Goal: Task Accomplishment & Management: Manage account settings

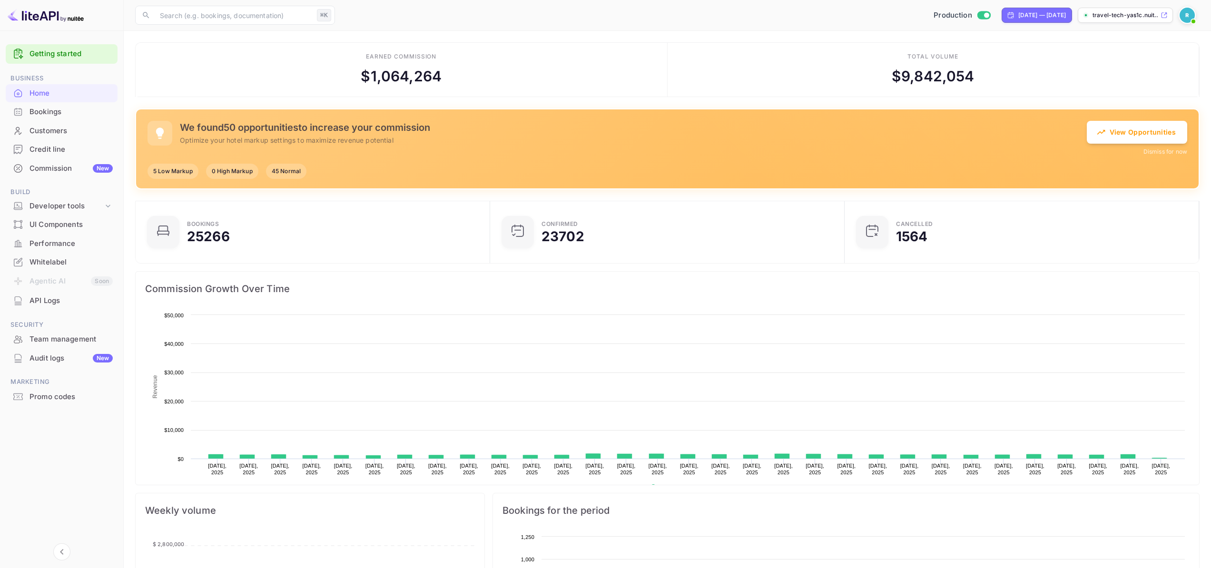
scroll to position [8, 8]
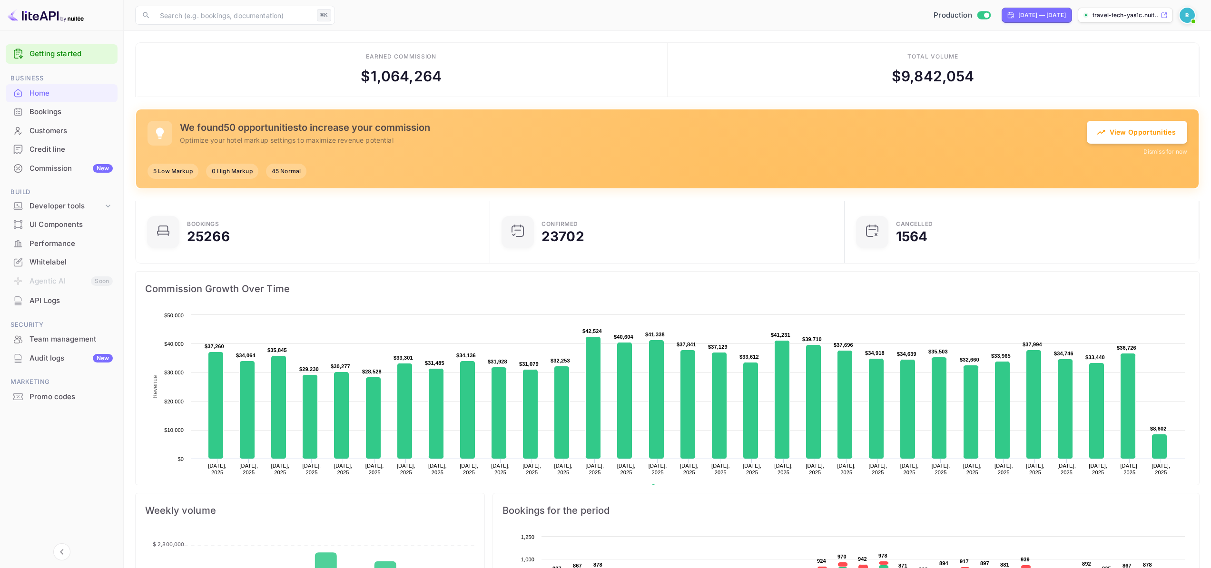
click at [40, 171] on div "Commission New" at bounding box center [71, 168] width 83 height 11
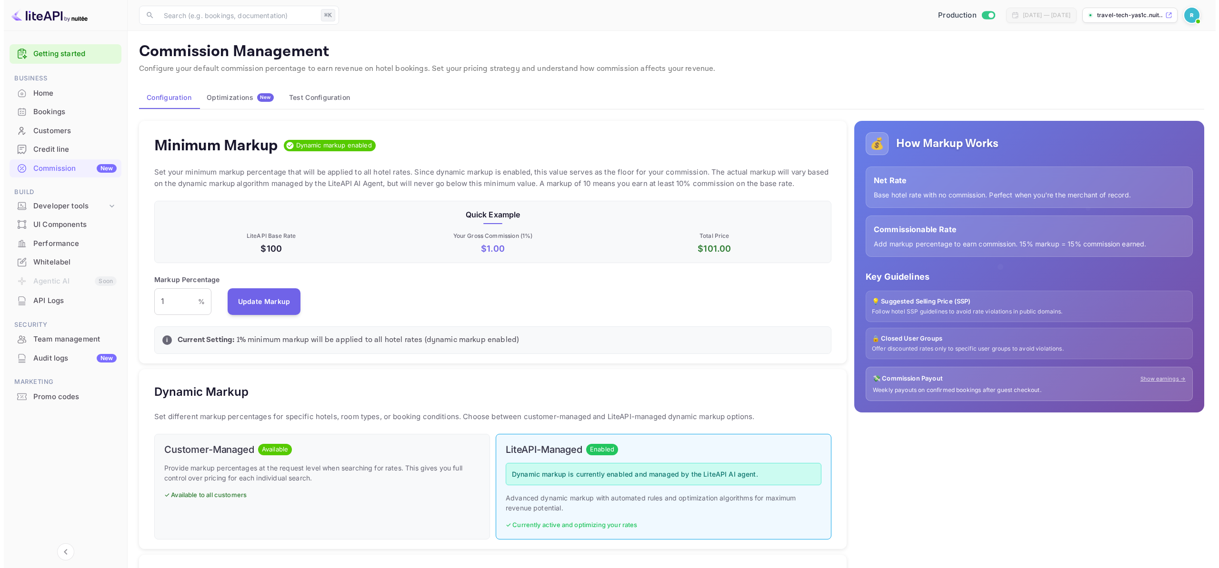
scroll to position [162, 670]
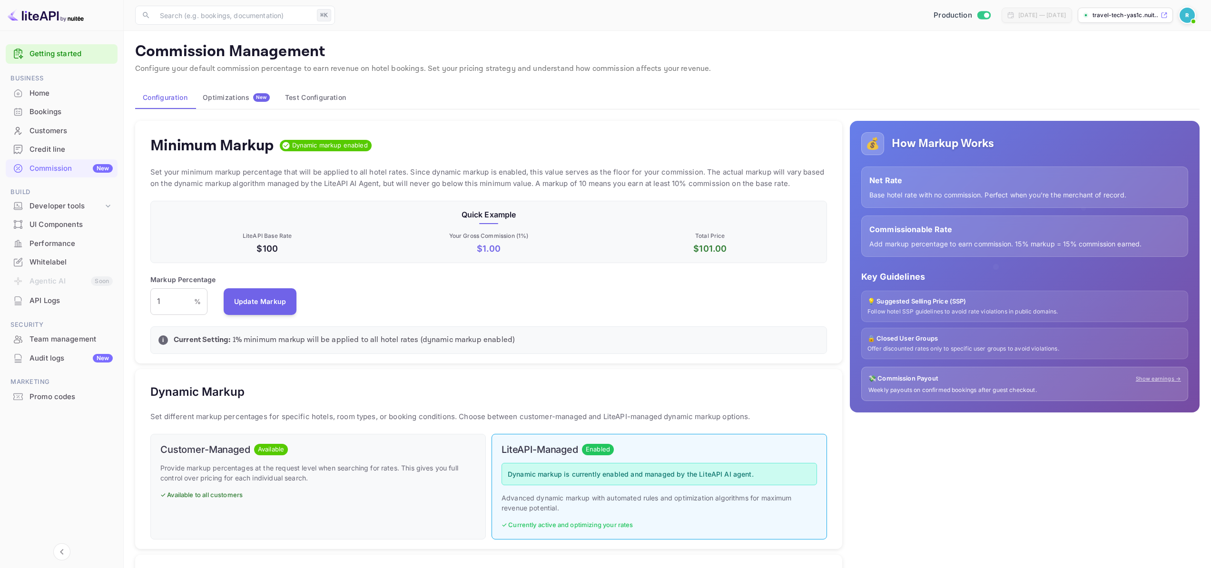
click at [230, 93] on div "Optimizations New" at bounding box center [236, 97] width 67 height 9
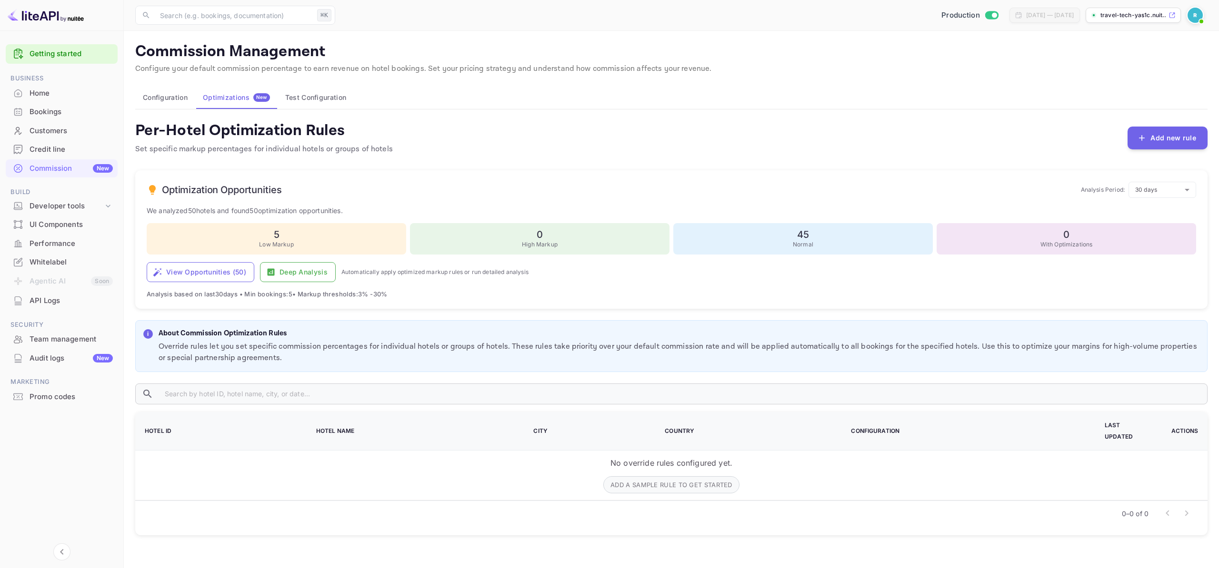
click at [1128, 139] on div "Per-Hotel Optimization Rules Set specific markup percentages for individual hot…" at bounding box center [671, 138] width 1072 height 34
click at [1149, 140] on button "Add new rule" at bounding box center [1167, 137] width 80 height 23
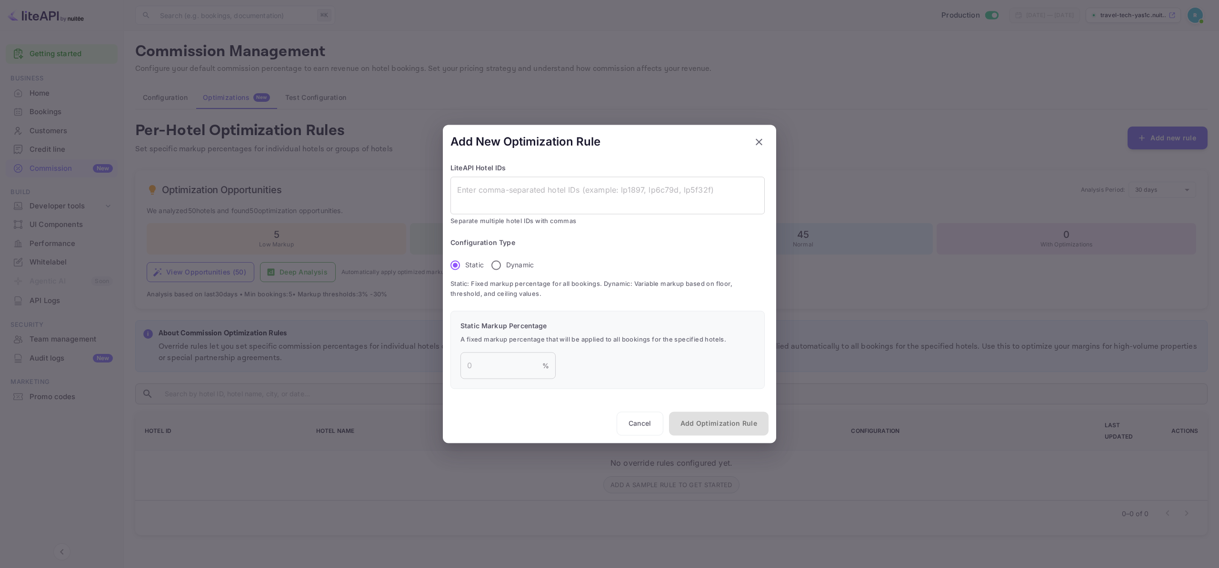
click at [494, 267] on input "Dynamic" at bounding box center [496, 265] width 20 height 20
radio input "true"
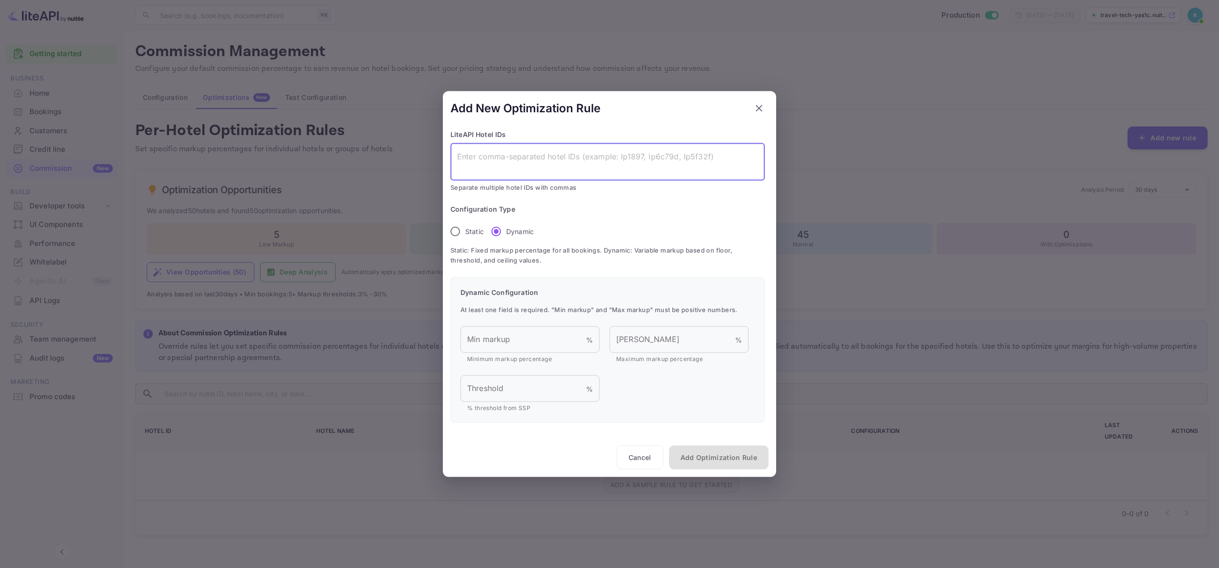
click at [507, 164] on textarea at bounding box center [607, 162] width 301 height 22
click at [510, 329] on input "Min markup" at bounding box center [523, 340] width 126 height 27
type input "3"
type input "100"
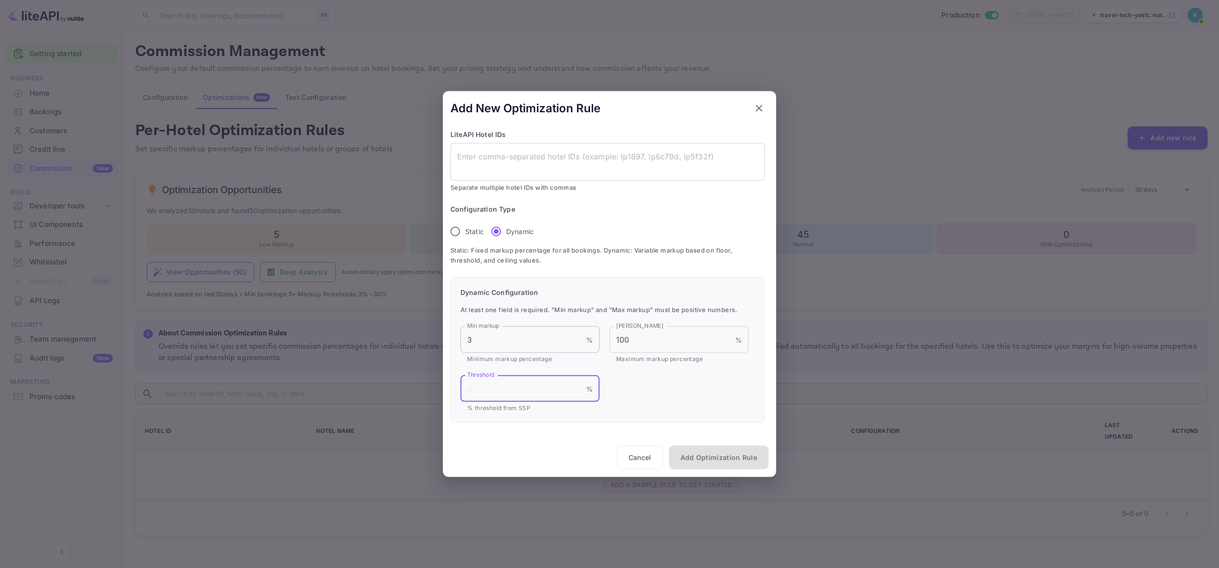
type input "4"
type input "-4"
click at [504, 155] on textarea at bounding box center [607, 162] width 301 height 22
click at [491, 159] on textarea at bounding box center [607, 162] width 301 height 22
paste textarea "lp101502,lp101fd5,lp102056,lp102566,lp182c24,lp1866ac,lp18d43b,lp18dde6,lp19042…"
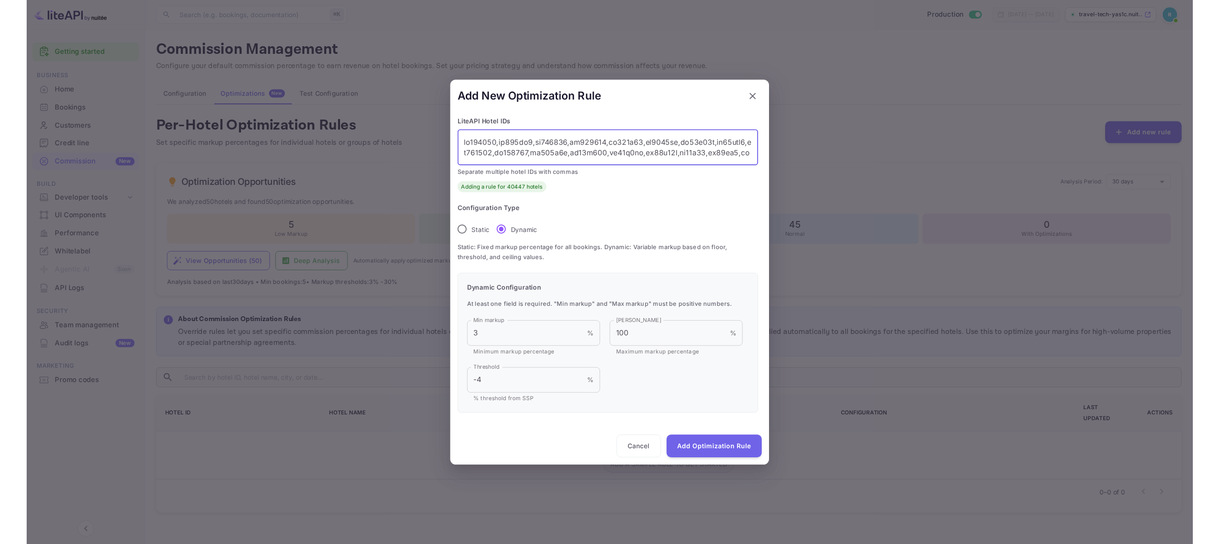
scroll to position [67460, 0]
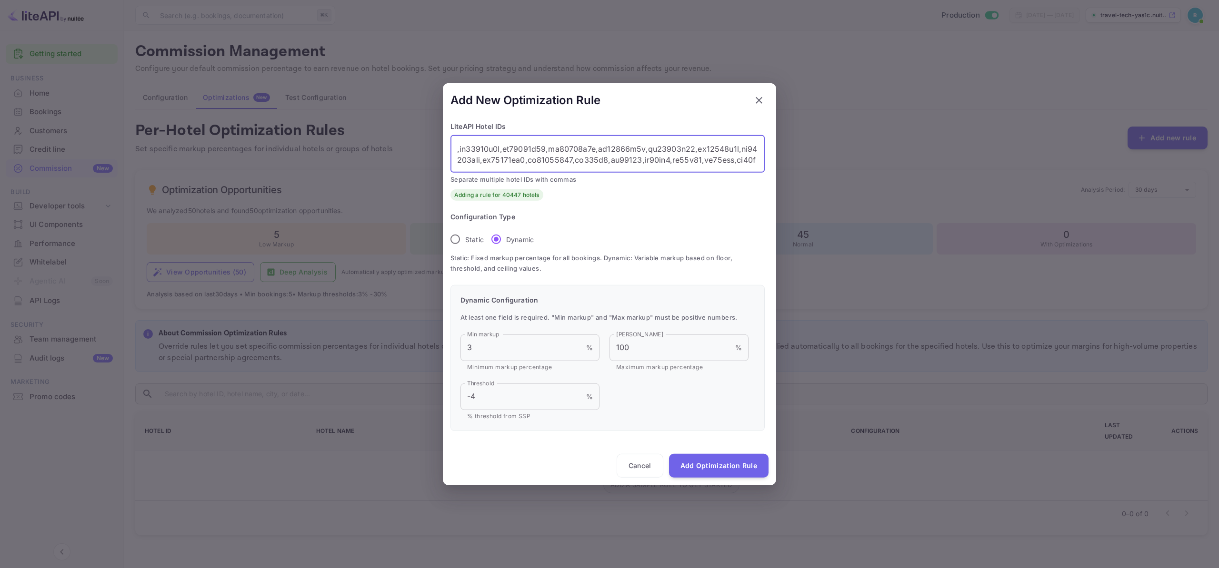
type textarea "lp101502,lp101fd5,lp102056,lp102566,lp182c24,lp1866ac,lp18d43b,lp18dde6,lp19042…"
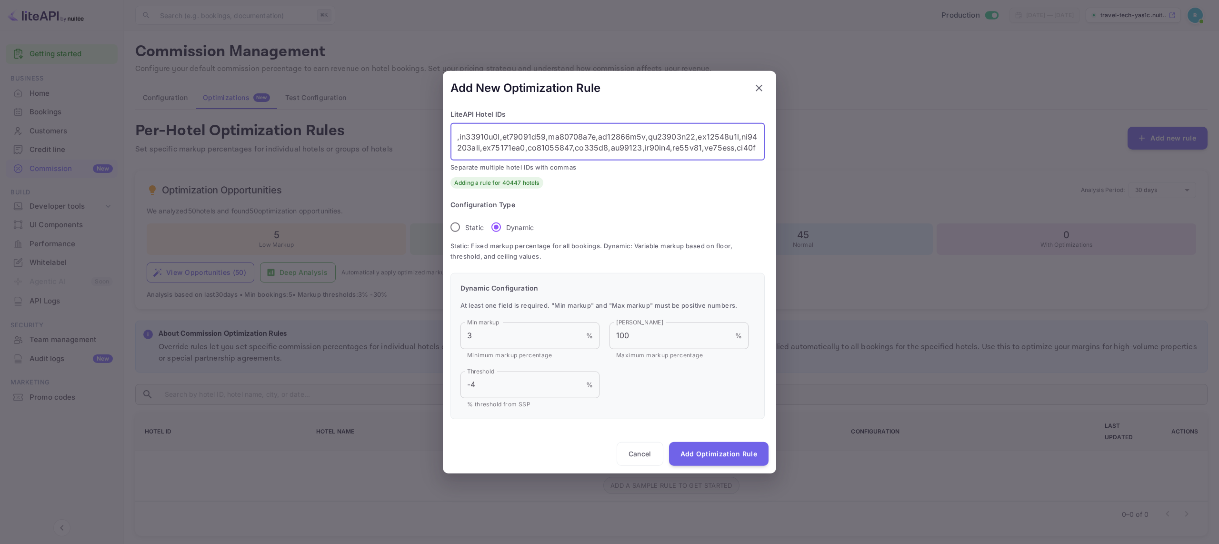
click at [704, 453] on button "Add Optimization Rule" at bounding box center [718, 453] width 99 height 24
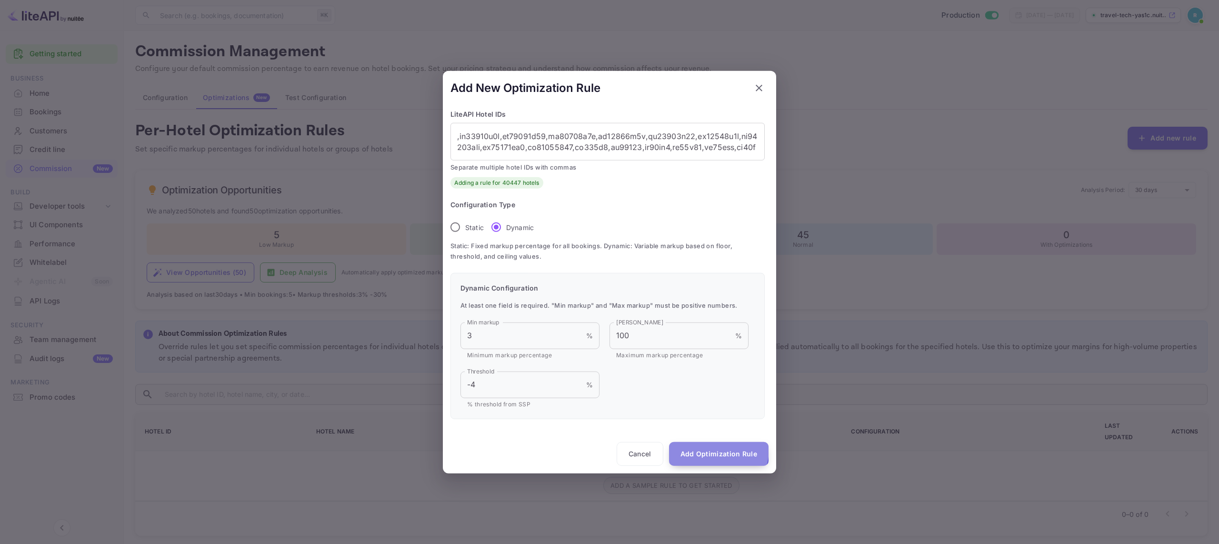
click at [717, 449] on button "Add Optimization Rule" at bounding box center [718, 453] width 99 height 24
click at [762, 85] on icon "button" at bounding box center [758, 87] width 11 height 11
radio input "true"
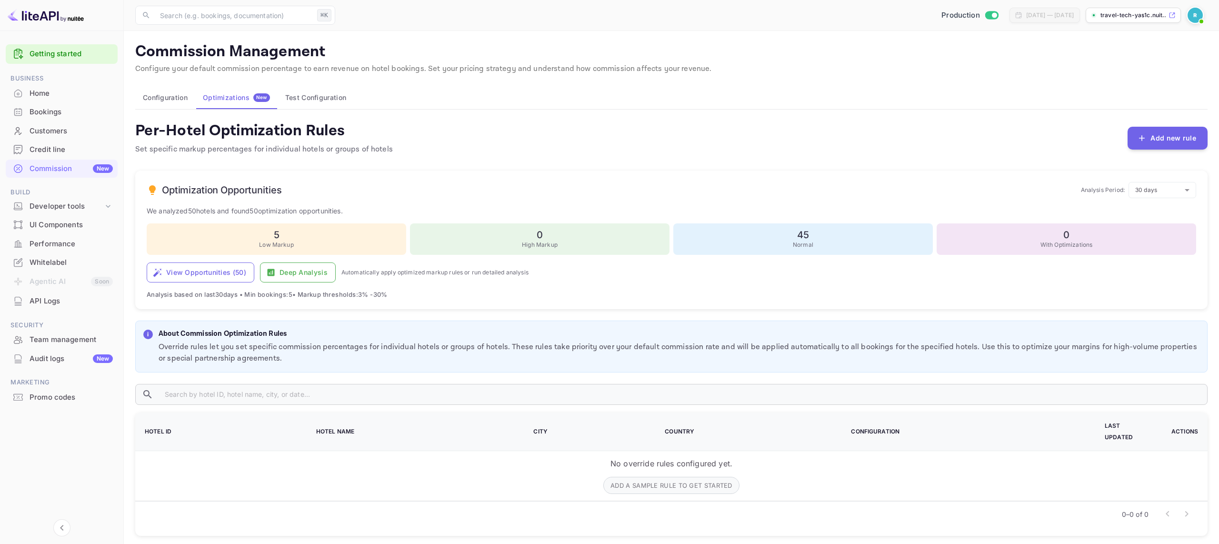
scroll to position [0, 0]
click at [1145, 134] on icon "button" at bounding box center [1142, 138] width 10 height 10
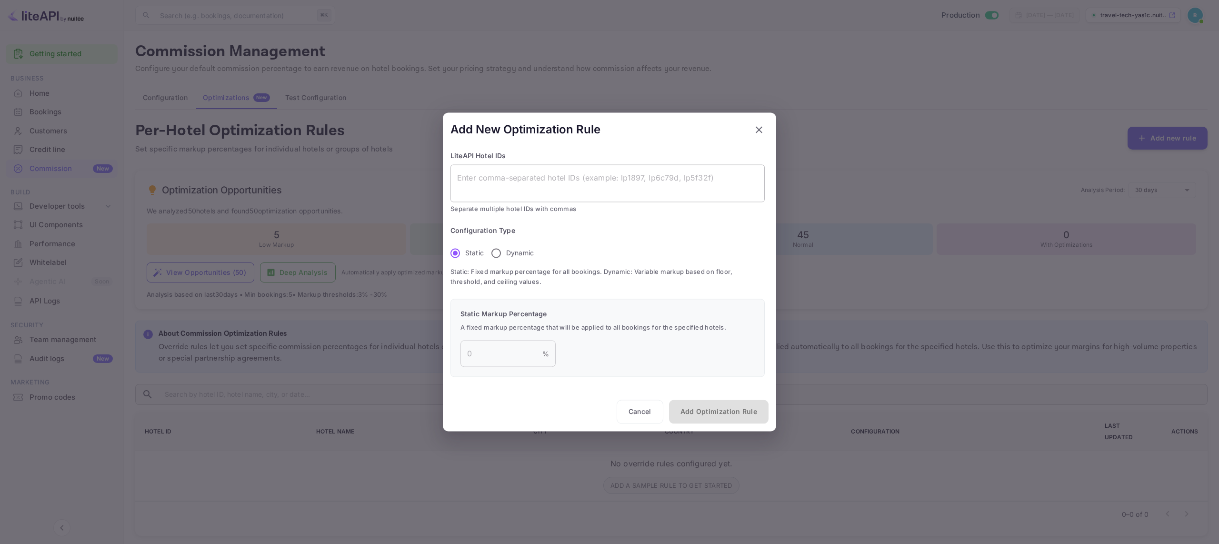
click at [661, 197] on div "x ​" at bounding box center [607, 183] width 314 height 38
click at [647, 183] on textarea at bounding box center [607, 183] width 301 height 22
paste textarea "lp101502,lp101fd5,lp102056,lp102566,lp182c24,lp1866ac,lp18d43b,lp18dde6,lp19042…"
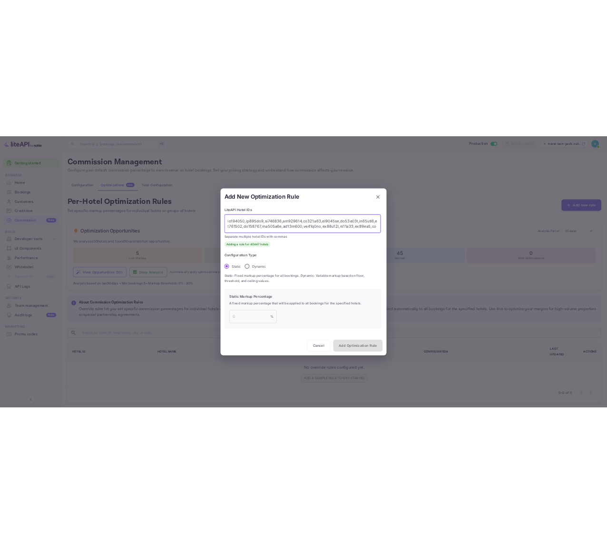
scroll to position [67460, 0]
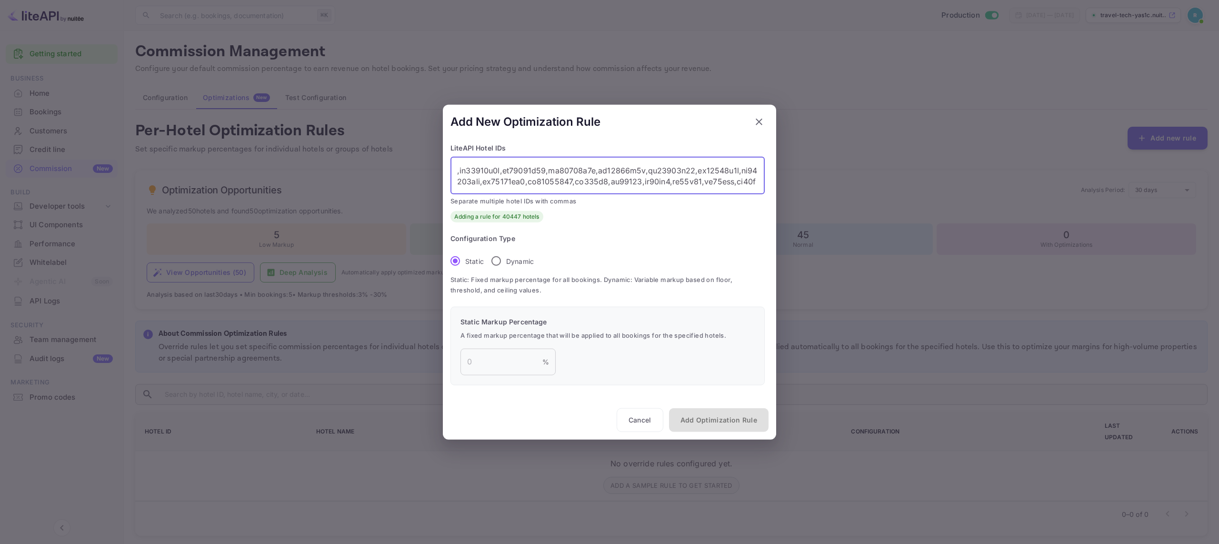
type textarea "lp101502,lp101fd5,lp102056,lp102566,lp182c24,lp1866ac,lp18d43b,lp18dde6,lp19042…"
click at [655, 181] on textarea at bounding box center [607, 175] width 301 height 22
click at [526, 260] on p "Dynamic" at bounding box center [520, 261] width 28 height 10
click at [506, 260] on input "Dynamic" at bounding box center [496, 261] width 20 height 20
radio input "true"
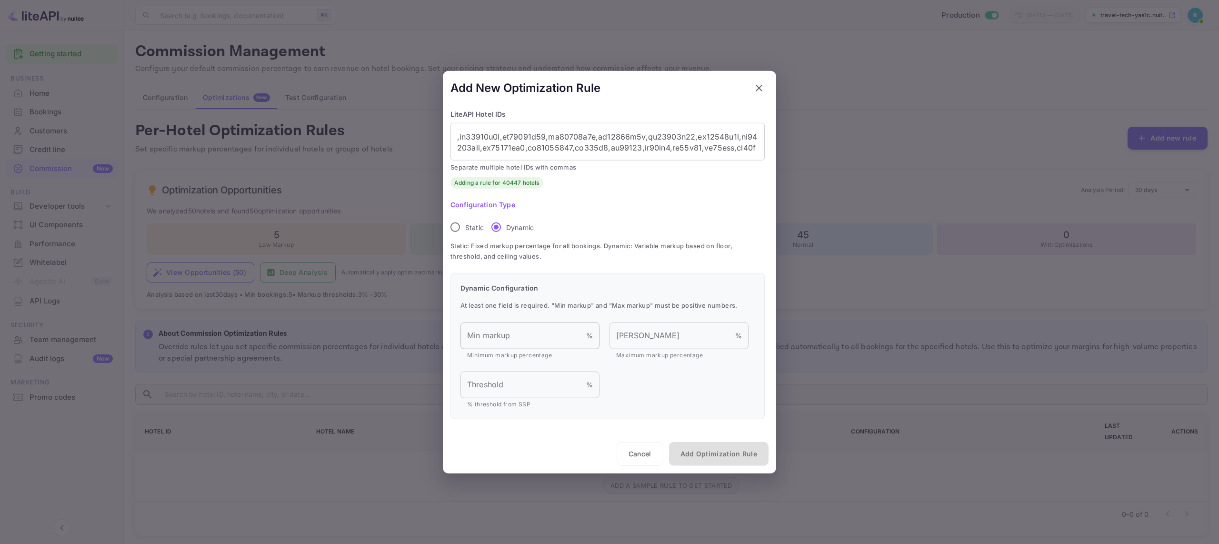
click at [514, 329] on input "Min markup" at bounding box center [523, 335] width 126 height 27
type input "3"
type input "100"
type input "-4"
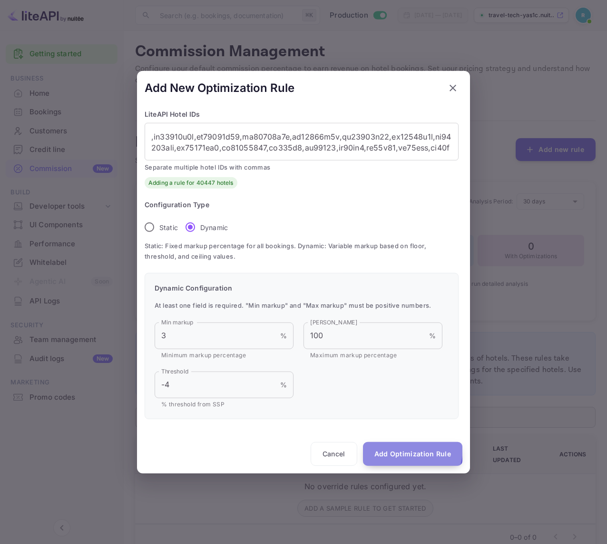
click at [400, 447] on button "Add Optimization Rule" at bounding box center [412, 453] width 99 height 24
click at [404, 146] on textarea at bounding box center [301, 141] width 301 height 22
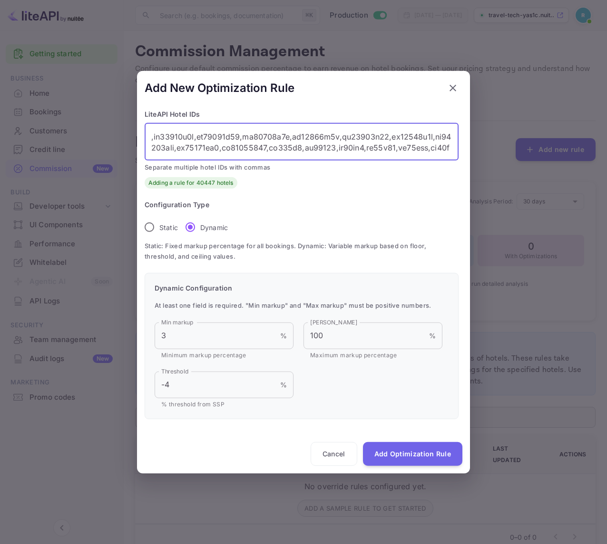
paste textarea "2056,lp102566,lp182c24,lp1866ac,lp18d43b,lp18dde6,lp190424,lp194685,lp199e9f,lp…"
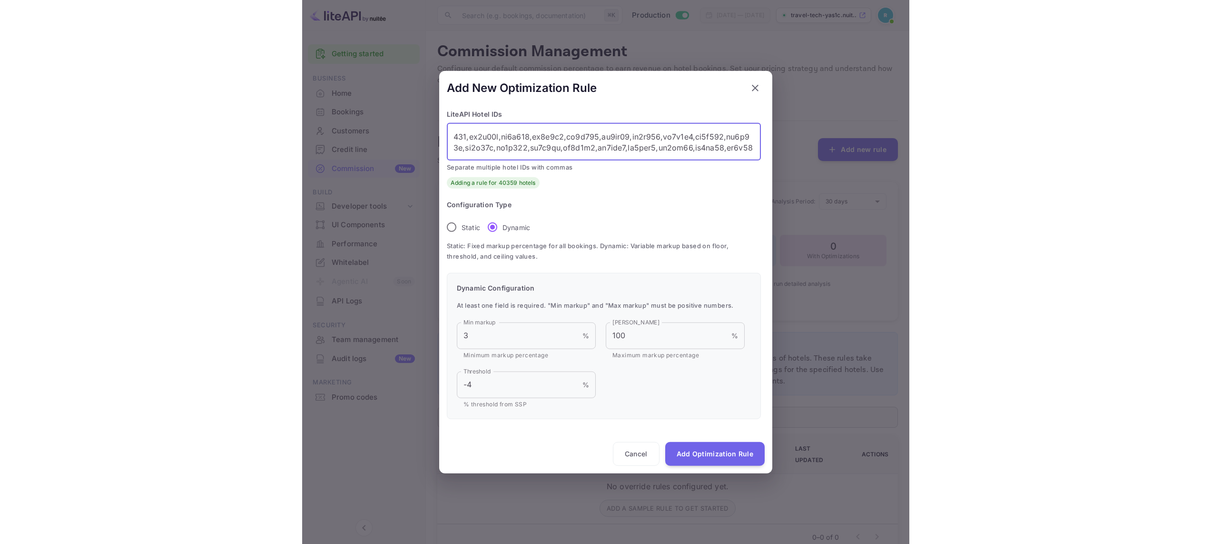
scroll to position [67340, 0]
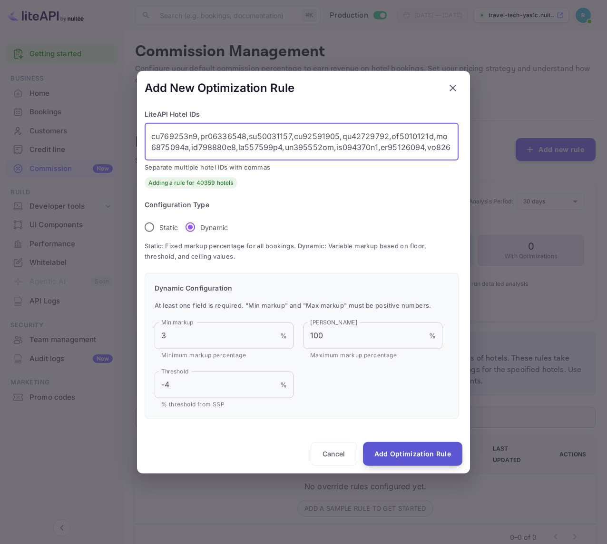
type textarea "lp101502,lp102056,lp102566,lp182c24,lp1866ac,lp18d43b,lp18dde6,lp190424,lp19468…"
click at [412, 461] on button "Add Optimization Rule" at bounding box center [412, 453] width 99 height 24
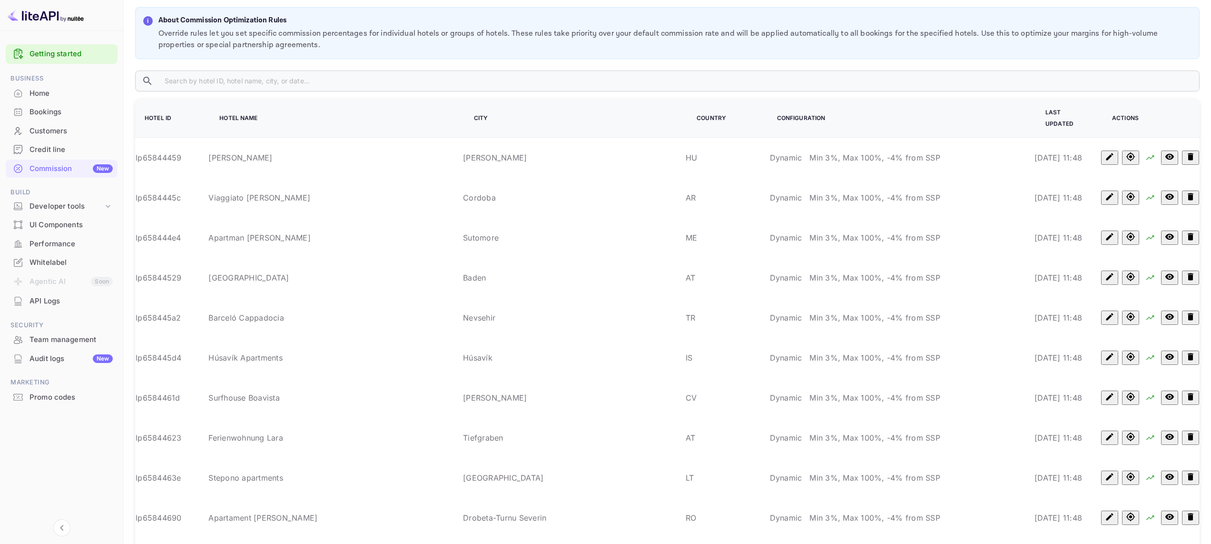
scroll to position [349, 0]
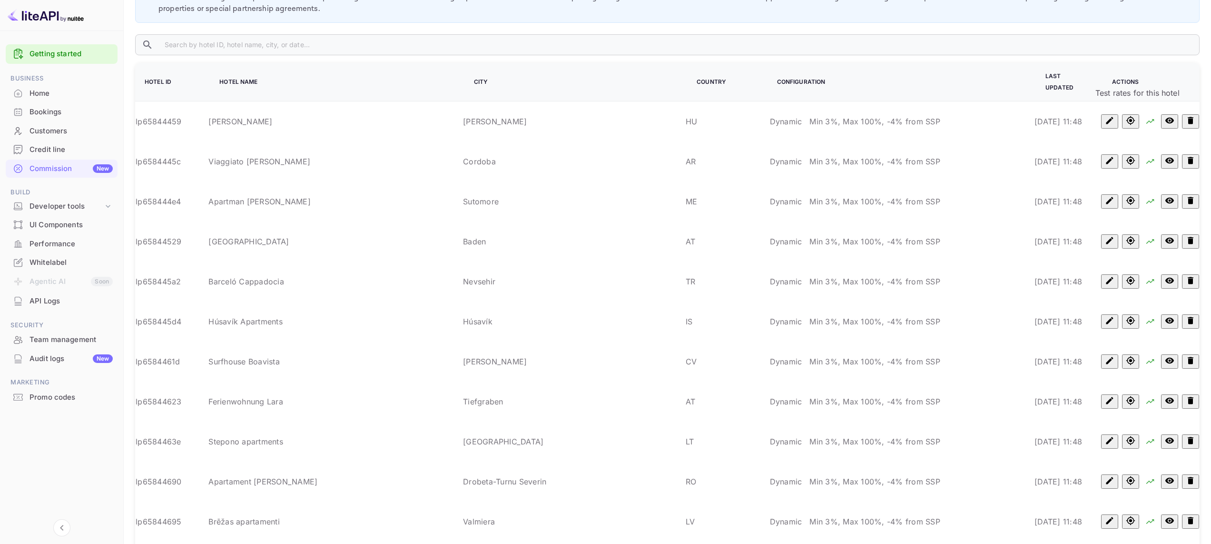
click at [1129, 116] on icon "Test rates for this hotel" at bounding box center [1131, 121] width 10 height 10
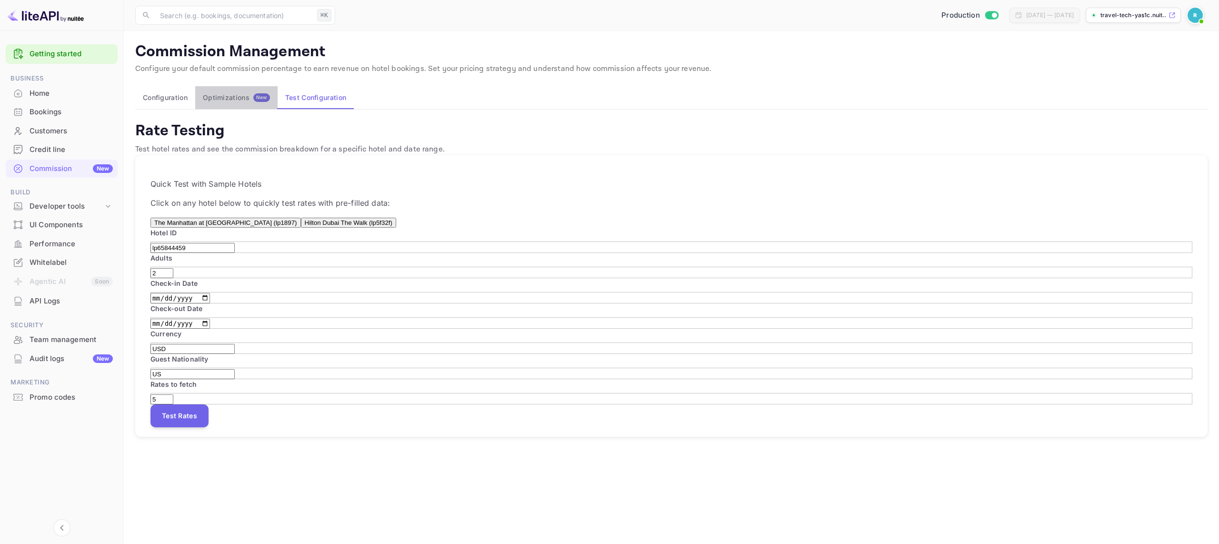
click at [242, 98] on div "Optimizations New" at bounding box center [236, 97] width 67 height 9
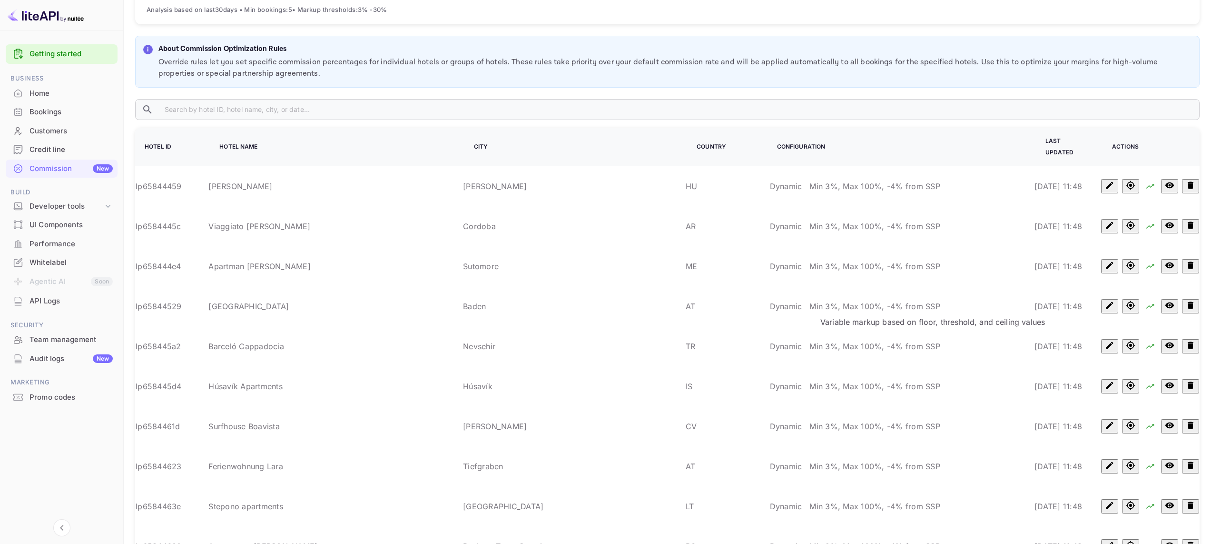
scroll to position [268, 0]
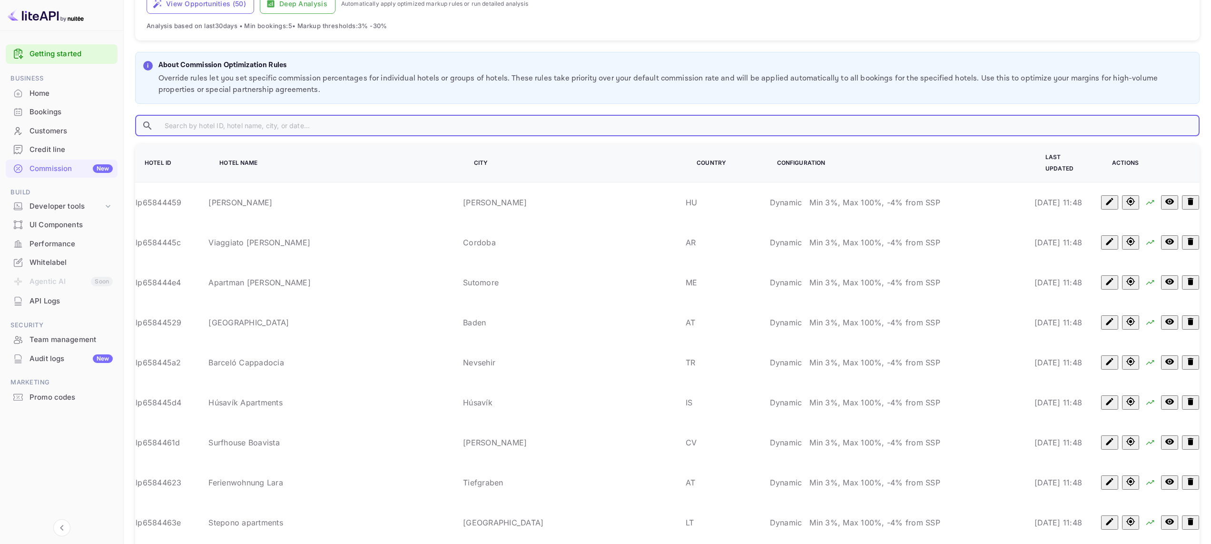
click at [308, 122] on input "text" at bounding box center [678, 125] width 1043 height 21
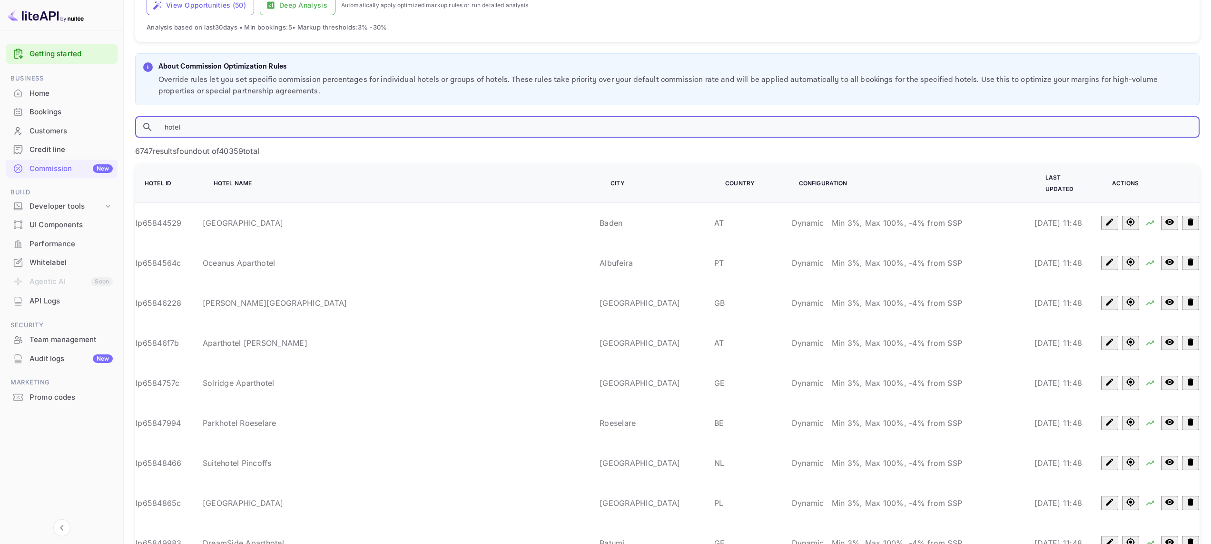
scroll to position [267, 0]
type input "hotel"
click at [1129, 218] on icon "Test rates for this hotel" at bounding box center [1131, 222] width 9 height 9
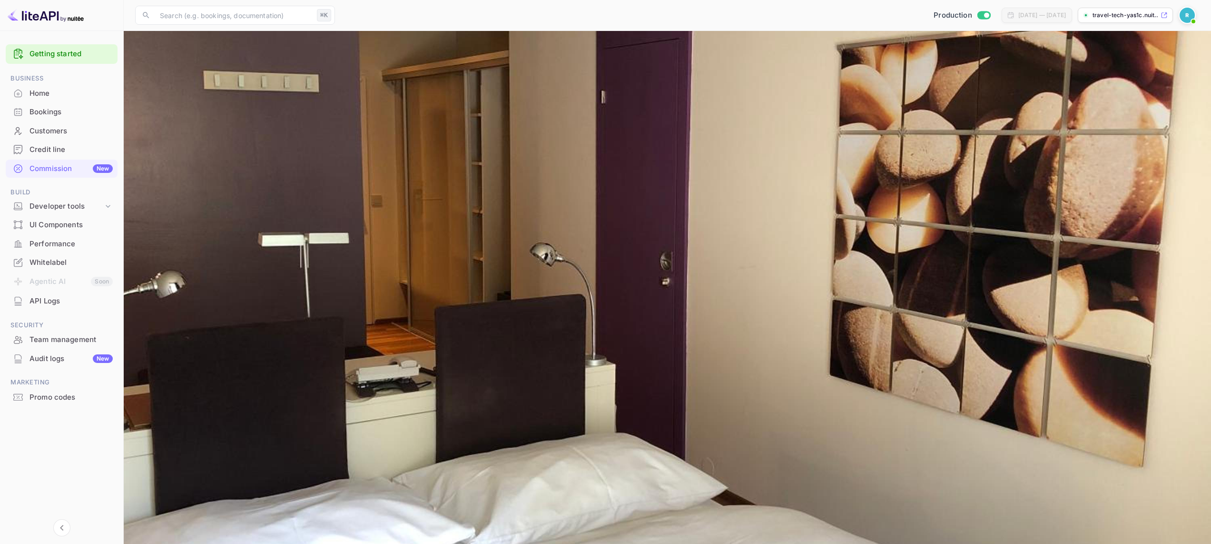
click at [210, 303] on input "2025-10-12" at bounding box center [179, 298] width 59 height 10
click at [210, 293] on input "2025-10-12" at bounding box center [179, 298] width 59 height 10
type input "2025-10-28"
type input "2025-10-29"
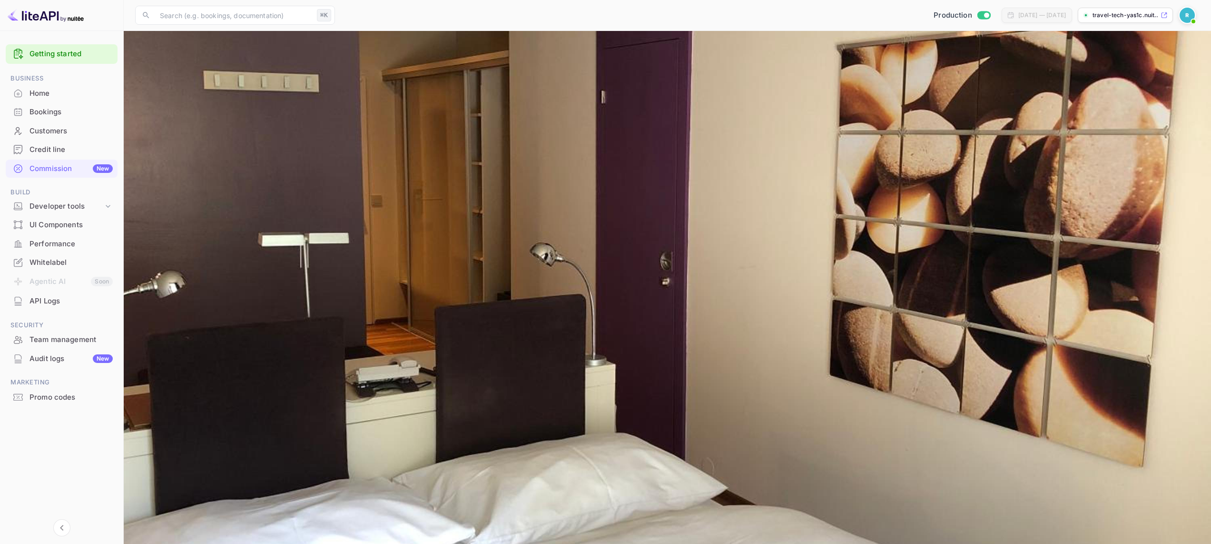
type input "2025-10-28"
click at [201, 404] on button "Test Rates" at bounding box center [179, 415] width 58 height 23
click at [210, 236] on input "2025-10-28" at bounding box center [179, 241] width 59 height 10
click at [591, 246] on div "Check-out Date 2025-10-29 ​" at bounding box center [667, 258] width 1034 height 25
click at [228, 100] on div "Optimizations New" at bounding box center [236, 97] width 67 height 9
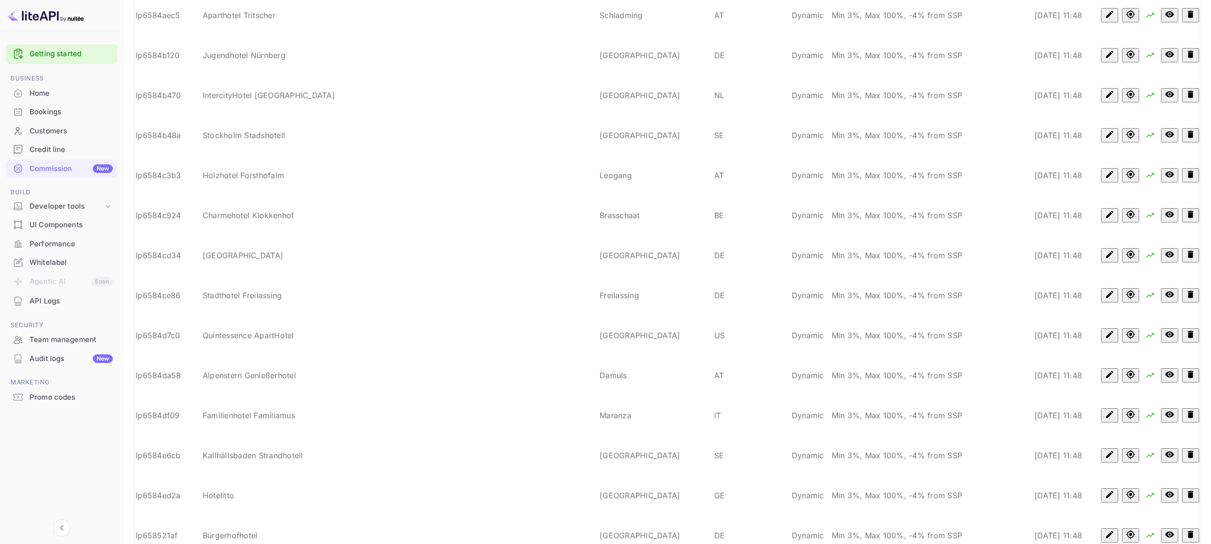
scroll to position [1116, 0]
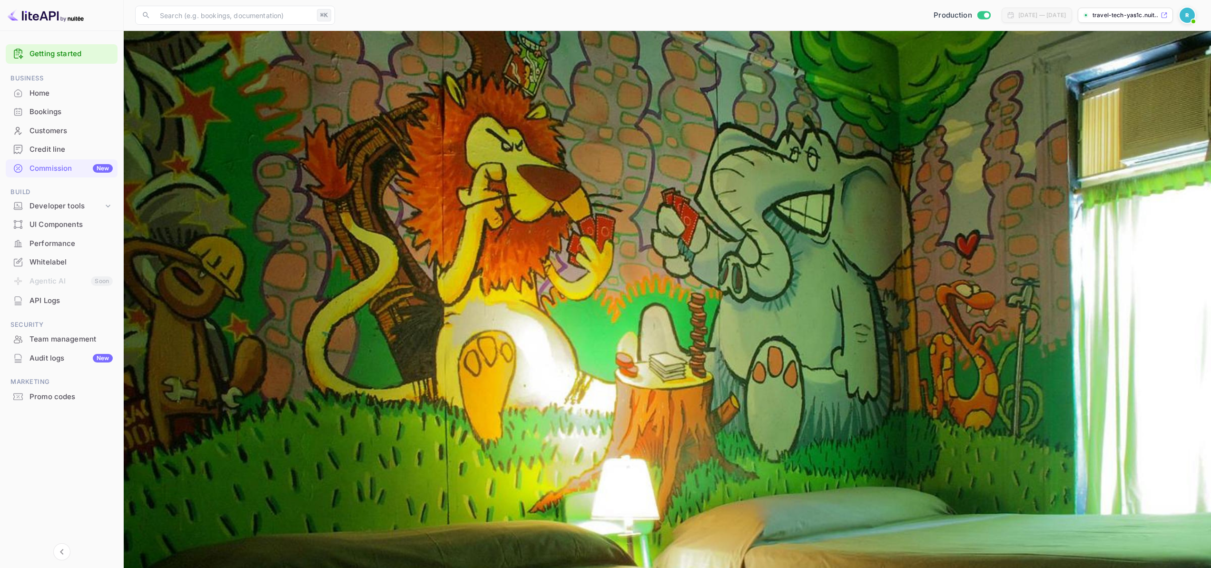
click at [239, 106] on button "Optimizations New" at bounding box center [236, 97] width 82 height 23
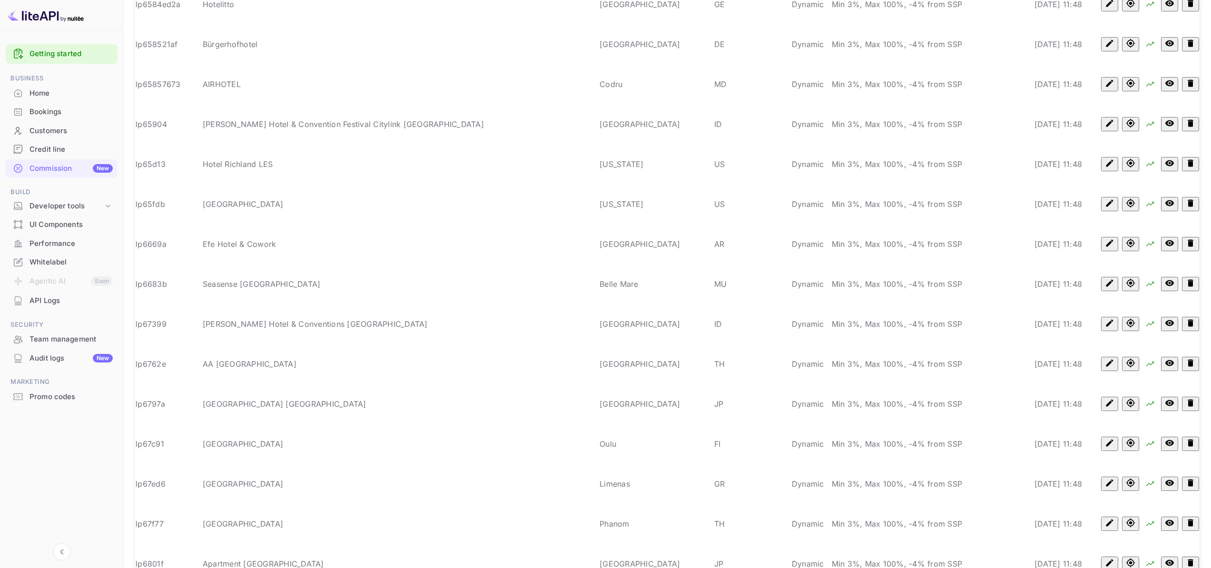
scroll to position [1606, 0]
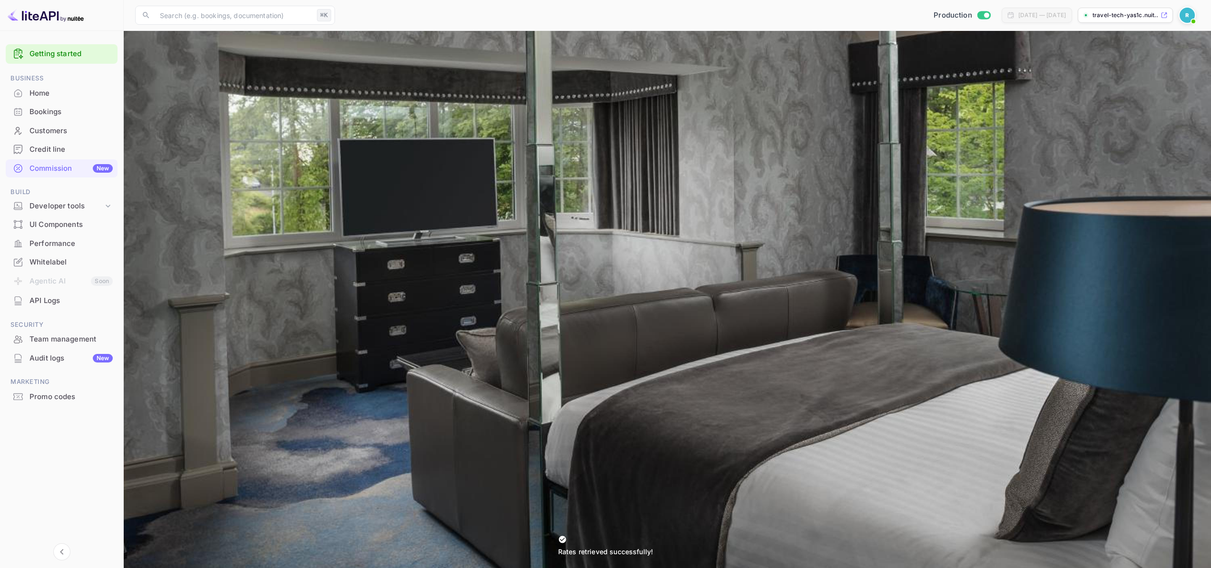
click at [221, 103] on button "Optimizations New" at bounding box center [236, 97] width 82 height 23
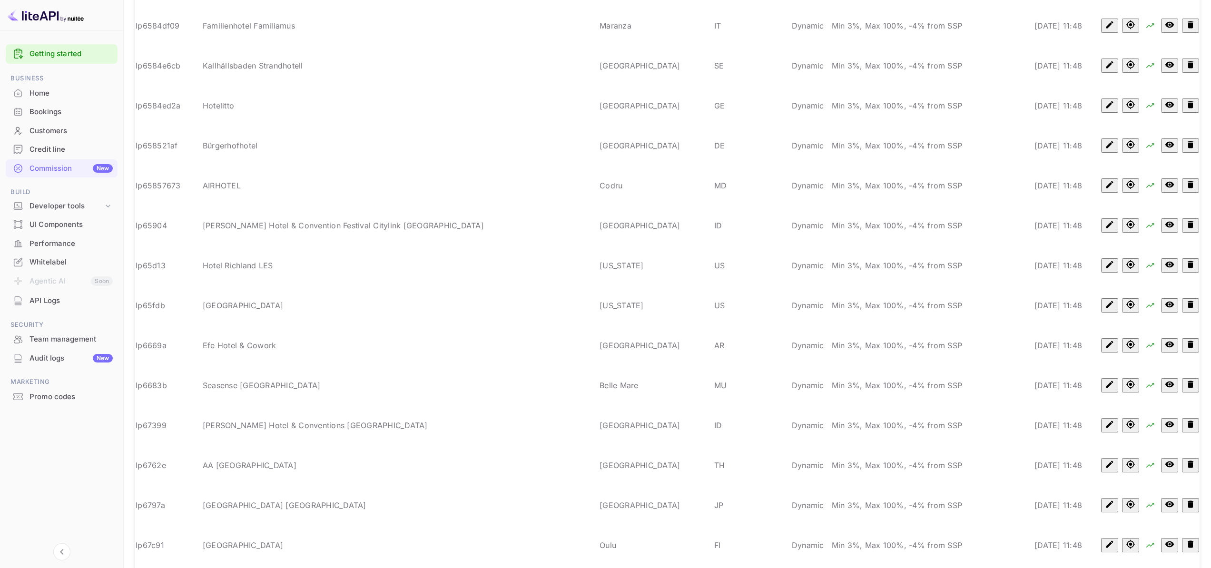
scroll to position [1606, 0]
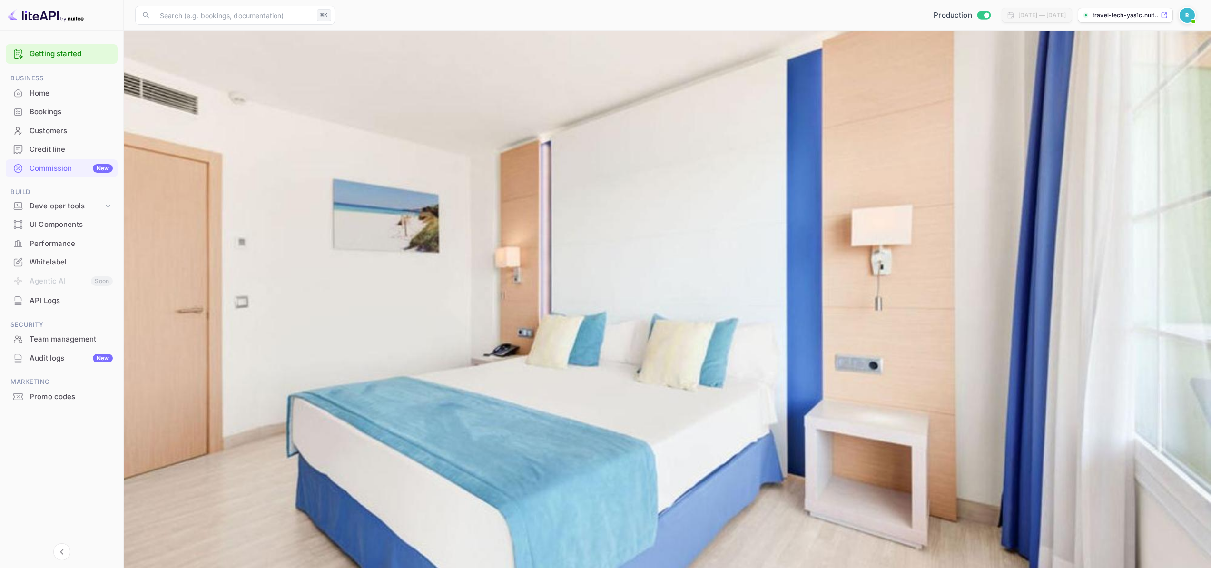
click at [229, 101] on div "Optimizations New" at bounding box center [236, 97] width 67 height 9
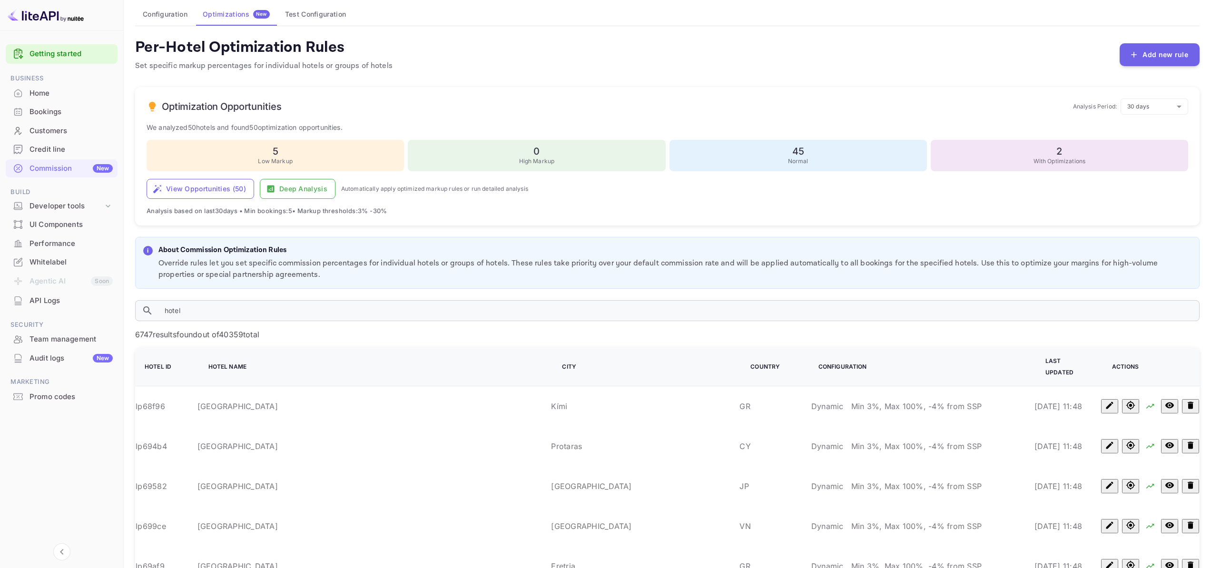
scroll to position [182, 0]
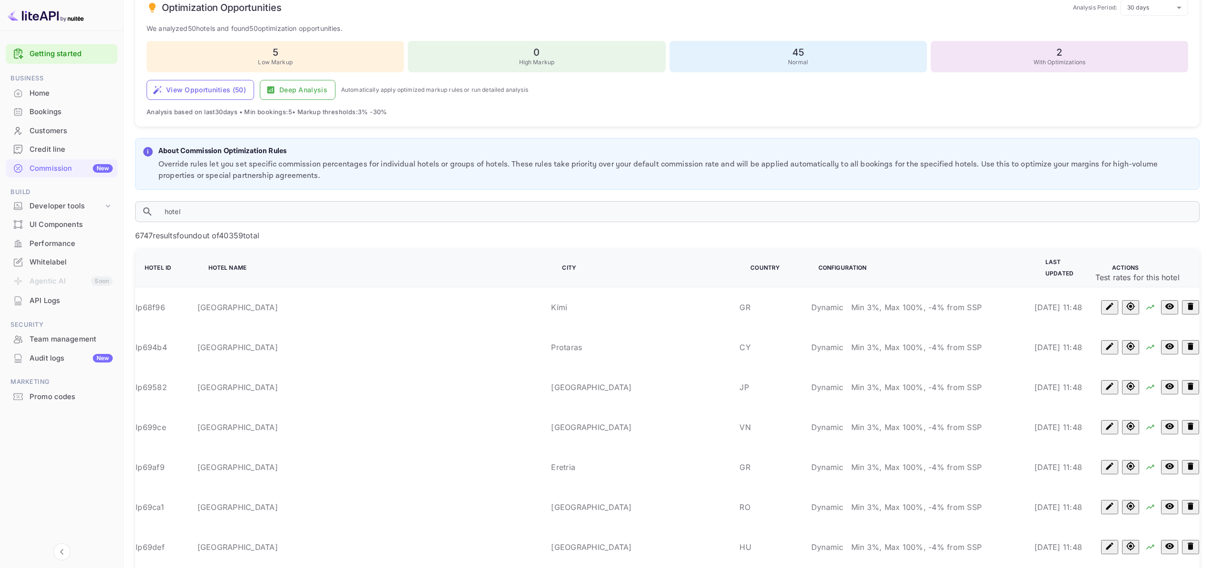
click at [1127, 302] on icon "Test rates for this hotel" at bounding box center [1131, 307] width 10 height 10
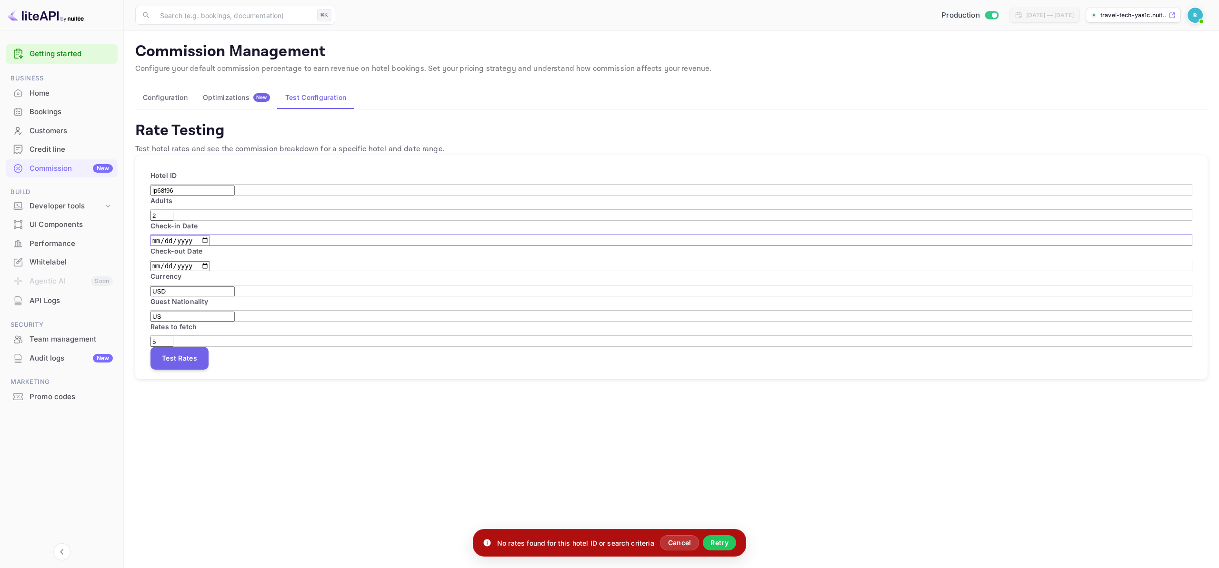
click at [210, 236] on input "2025-10-12" at bounding box center [179, 241] width 59 height 10
click at [247, 101] on div "Optimizations New" at bounding box center [236, 97] width 67 height 9
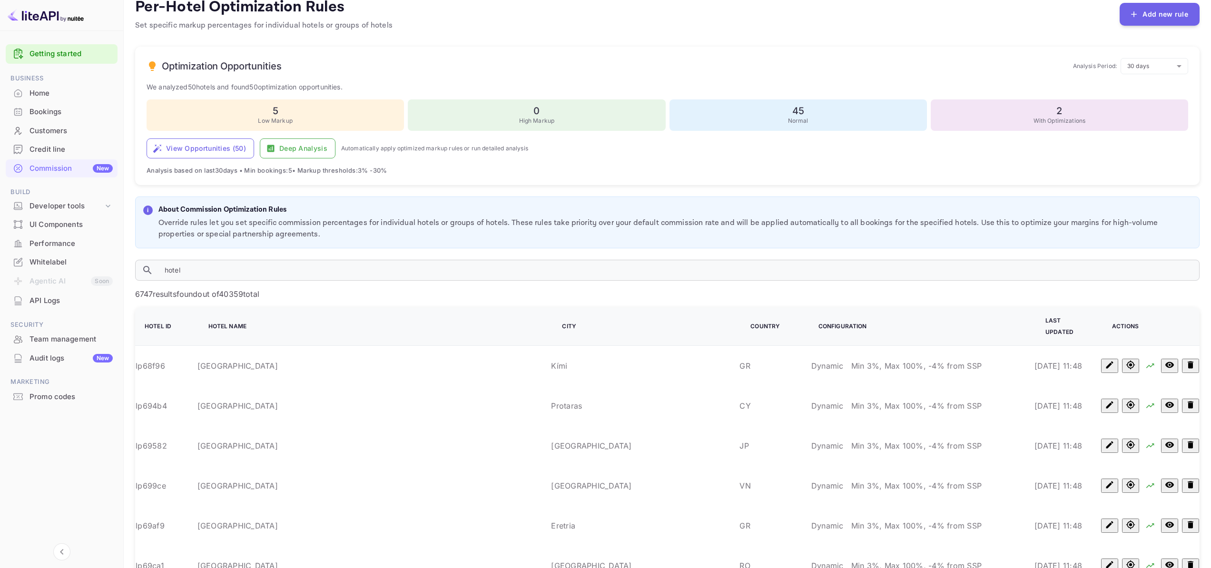
scroll to position [326, 0]
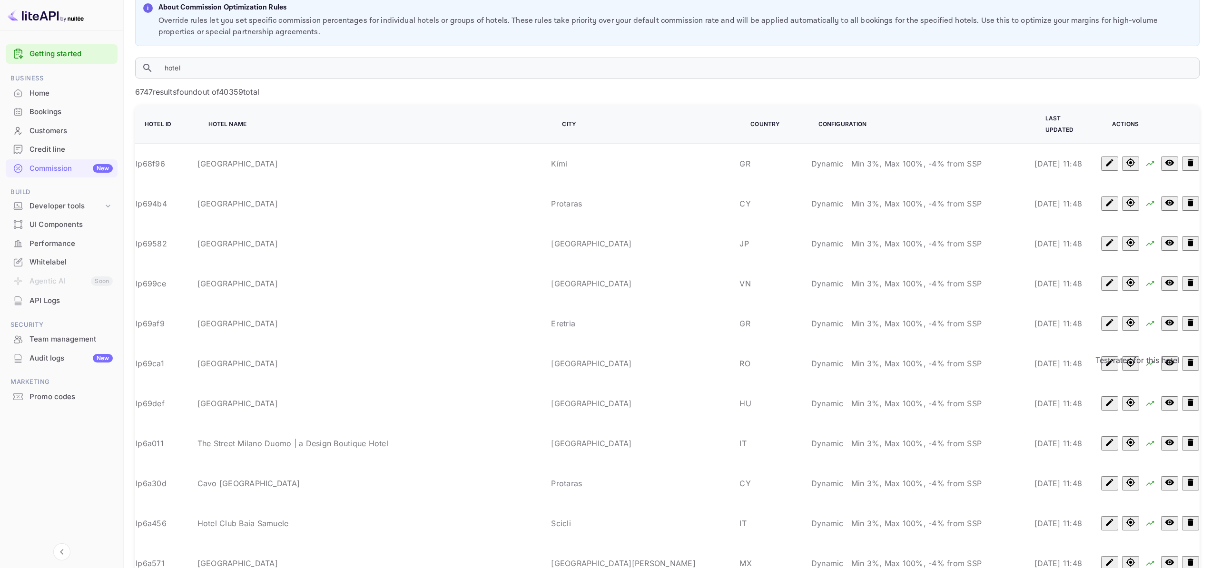
click at [1131, 438] on icon "Test rates for this hotel" at bounding box center [1131, 443] width 10 height 10
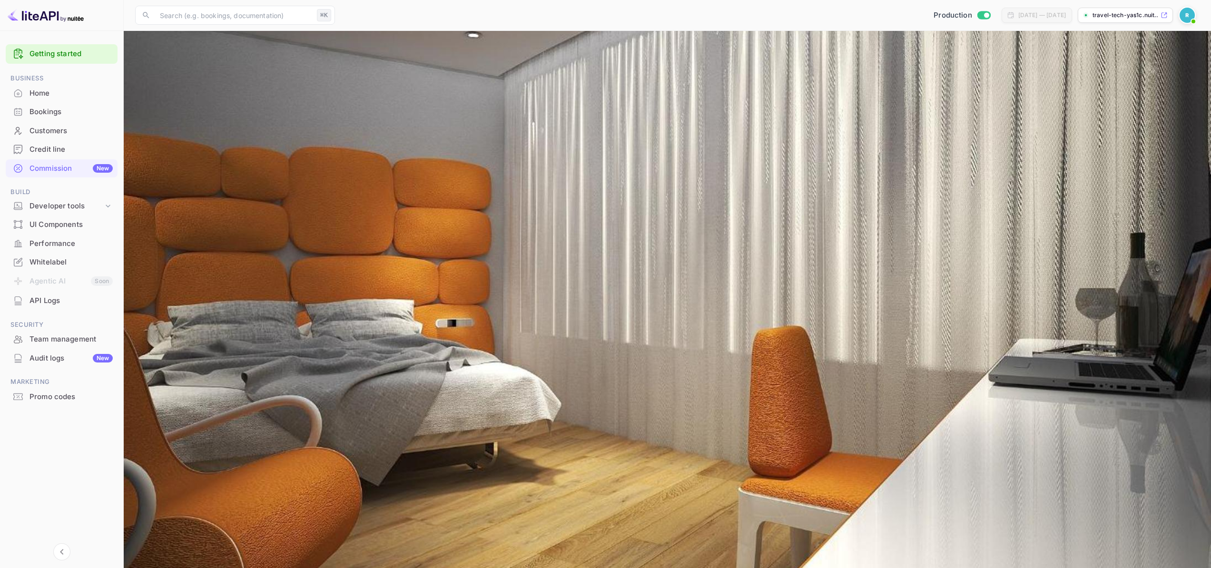
click at [228, 107] on button "Optimizations New" at bounding box center [236, 97] width 82 height 23
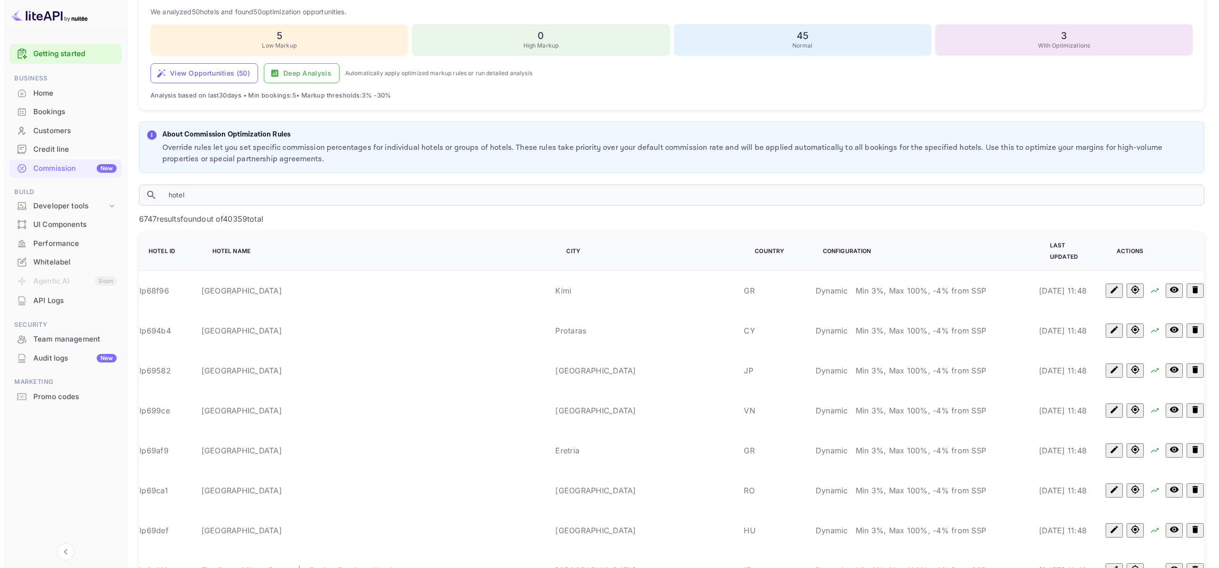
scroll to position [383, 0]
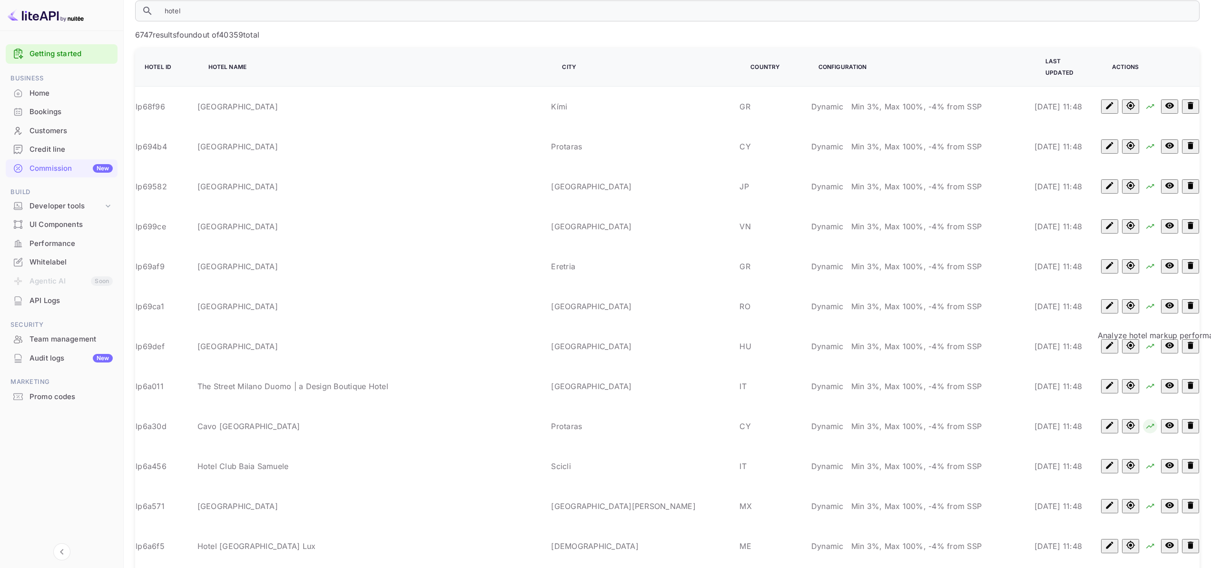
click at [1146, 422] on icon "Analyze hotel markup performance" at bounding box center [1151, 427] width 10 height 10
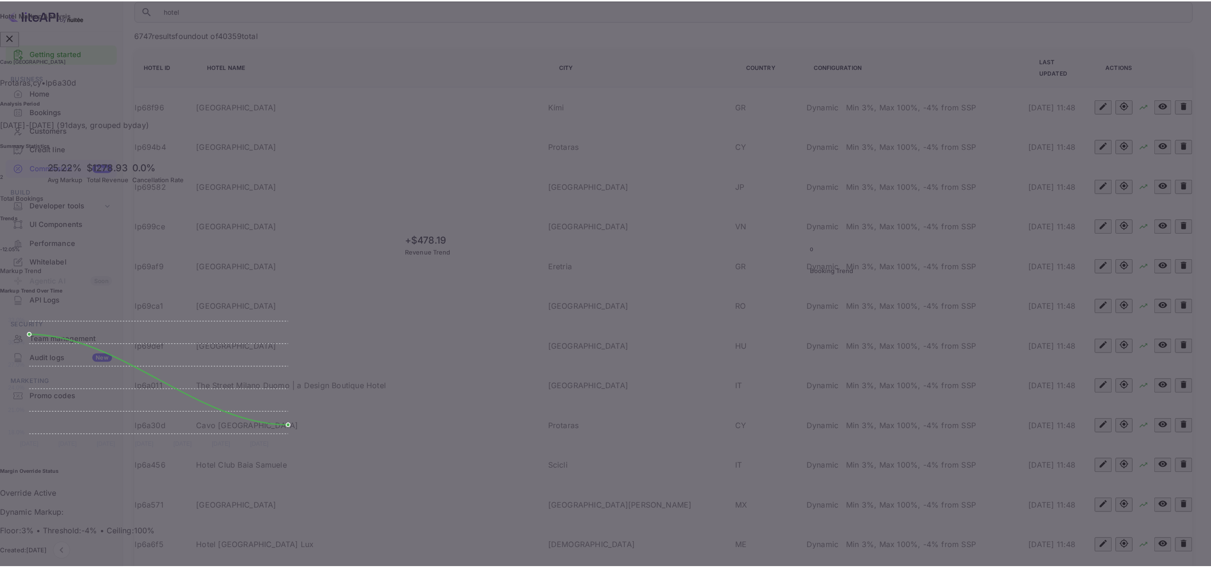
scroll to position [0, 0]
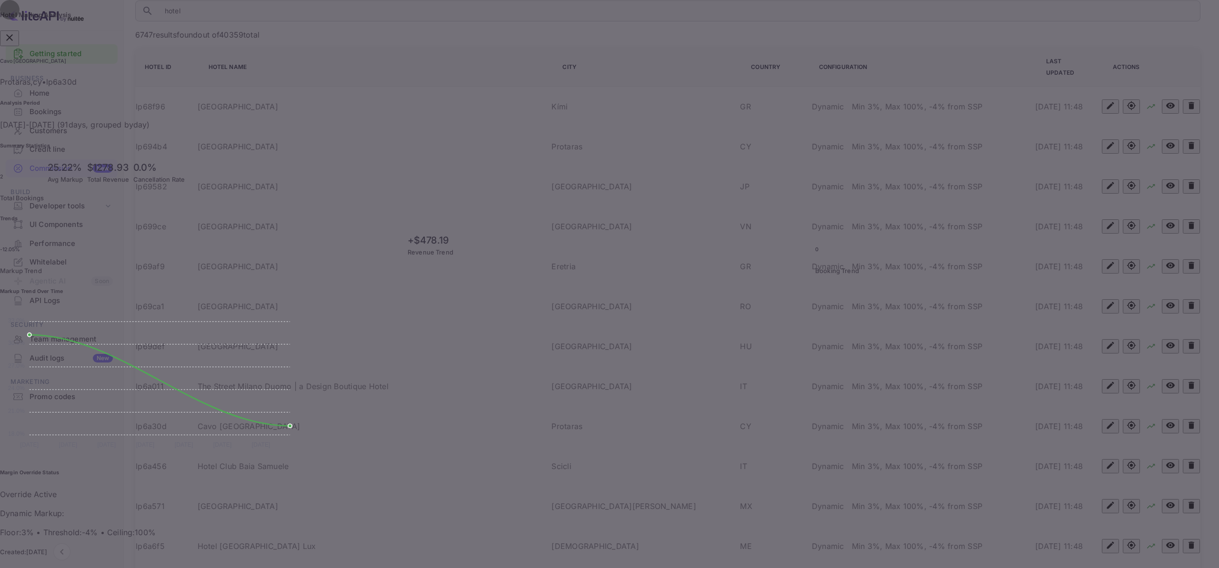
click at [19, 46] on button "button" at bounding box center [9, 38] width 19 height 16
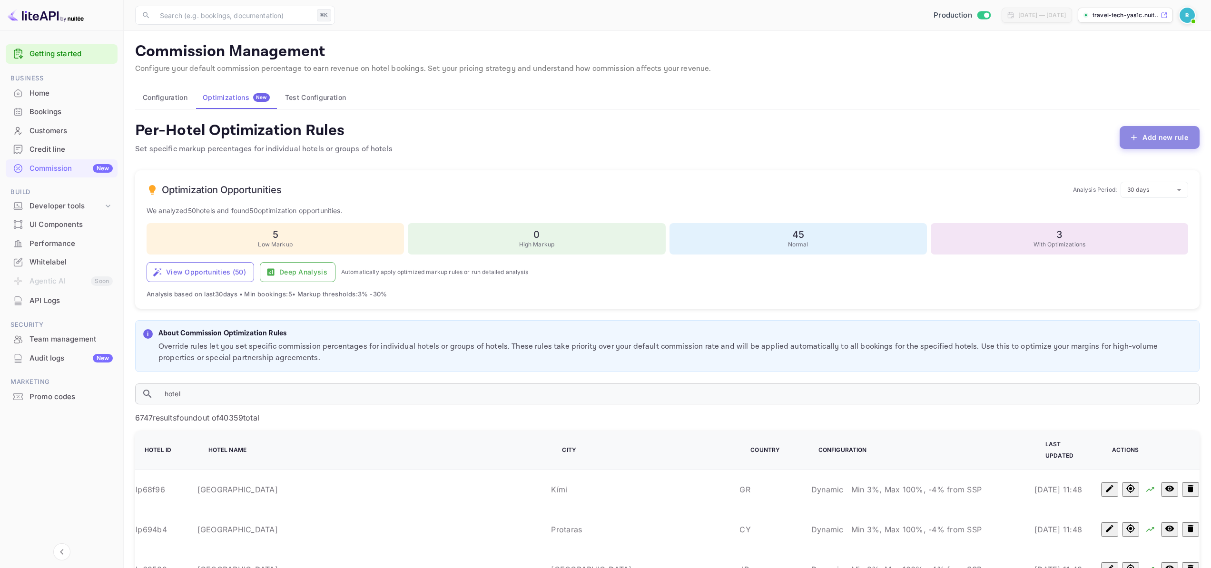
click at [1162, 129] on button "Add new rule" at bounding box center [1160, 137] width 80 height 23
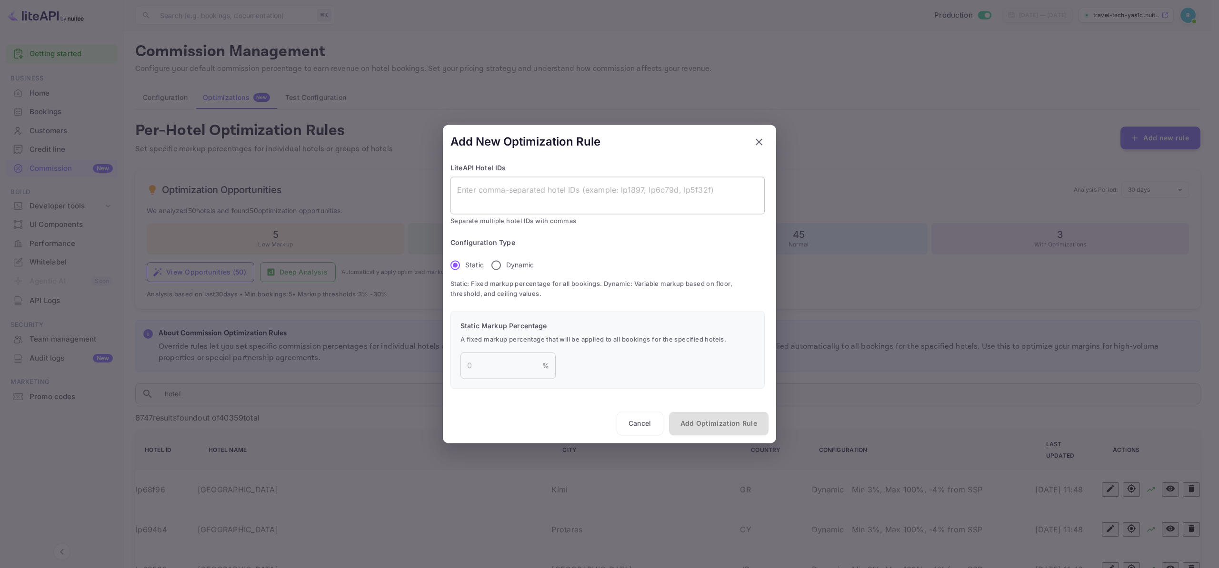
click at [548, 208] on div "x ​" at bounding box center [607, 196] width 314 height 38
paste textarea "7GPkvjEoL"
type textarea "7GPkvjEoL"
click at [488, 194] on textarea at bounding box center [607, 196] width 301 height 22
paste textarea "lp101502,lp102056,lp102566,lp182c24,lp1866ac,lp18d43b,lp18dde6,lp190424,lp19468…"
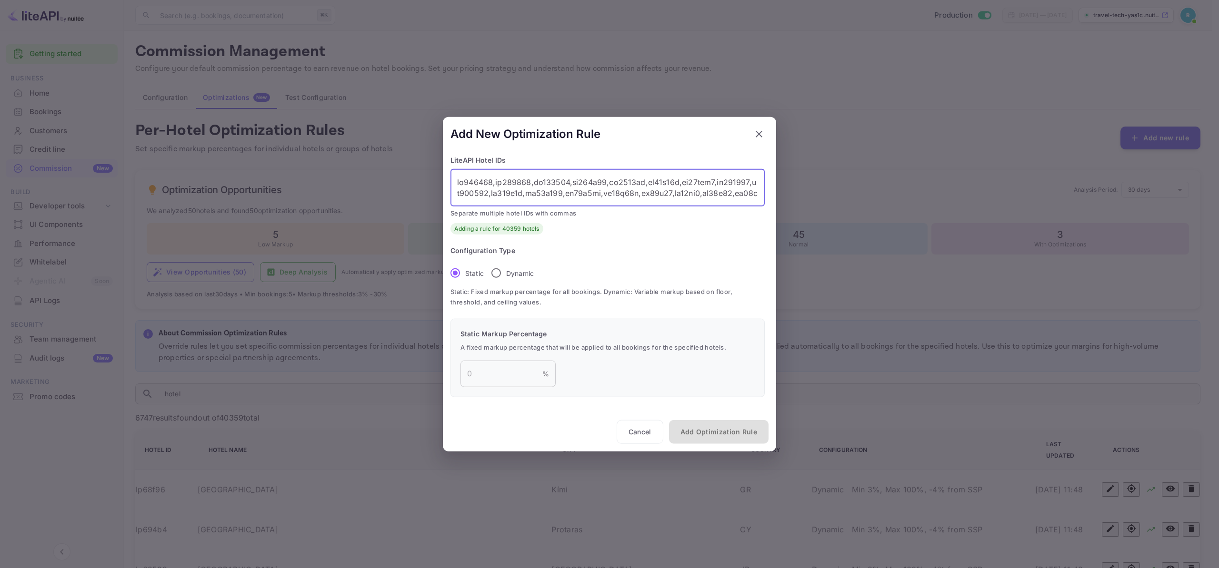
scroll to position [67340, 0]
click at [523, 194] on textarea at bounding box center [607, 188] width 301 height 22
type textarea "lp101502,lp102056,lp102566,lp182c24,lp1866ac,lp18d43b,lp18dde6,lp190424,lp19468…"
click at [497, 276] on input "Dynamic" at bounding box center [496, 273] width 20 height 20
radio input "true"
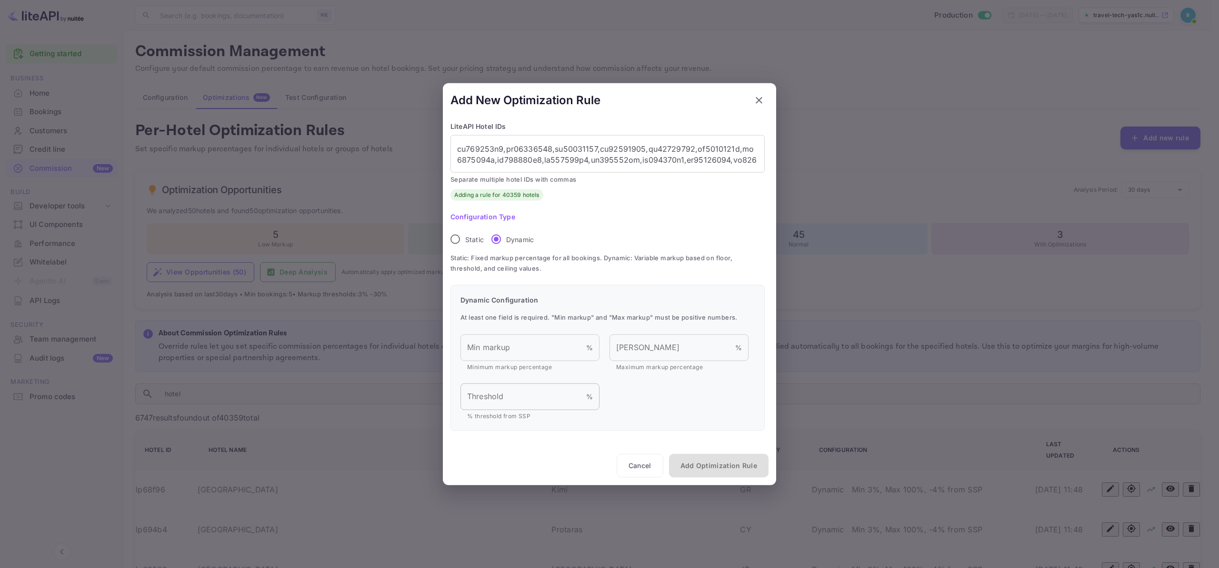
click at [513, 397] on input "Threshold" at bounding box center [523, 396] width 126 height 27
click at [623, 358] on input "Max markup" at bounding box center [672, 348] width 126 height 27
type input "100"
click at [727, 459] on button "Add Optimization Rule" at bounding box center [718, 466] width 99 height 24
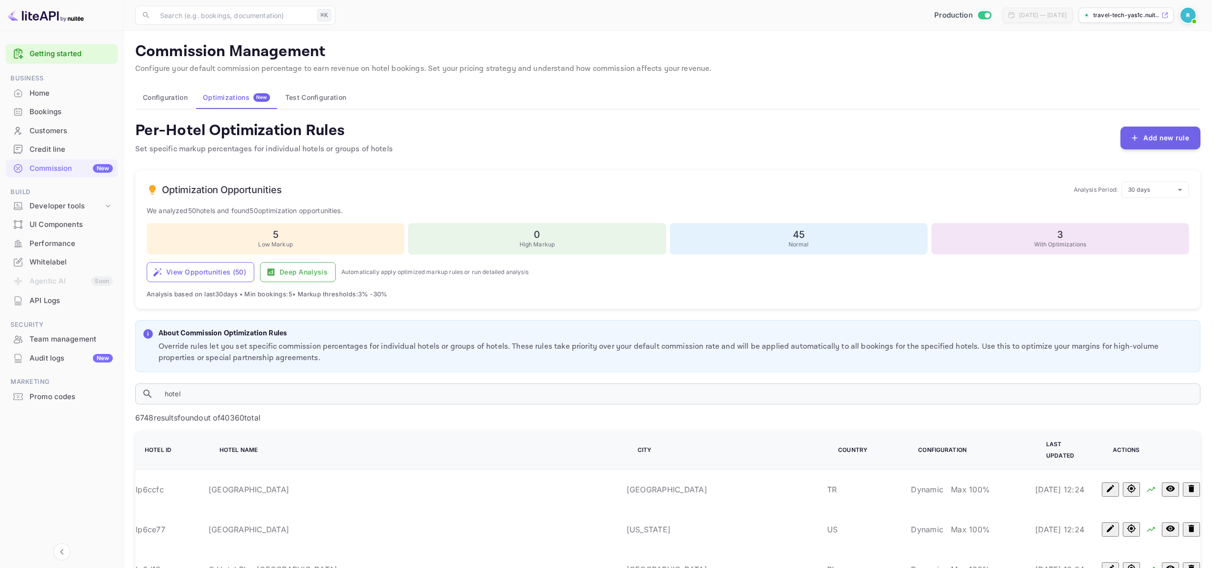
radio input "true"
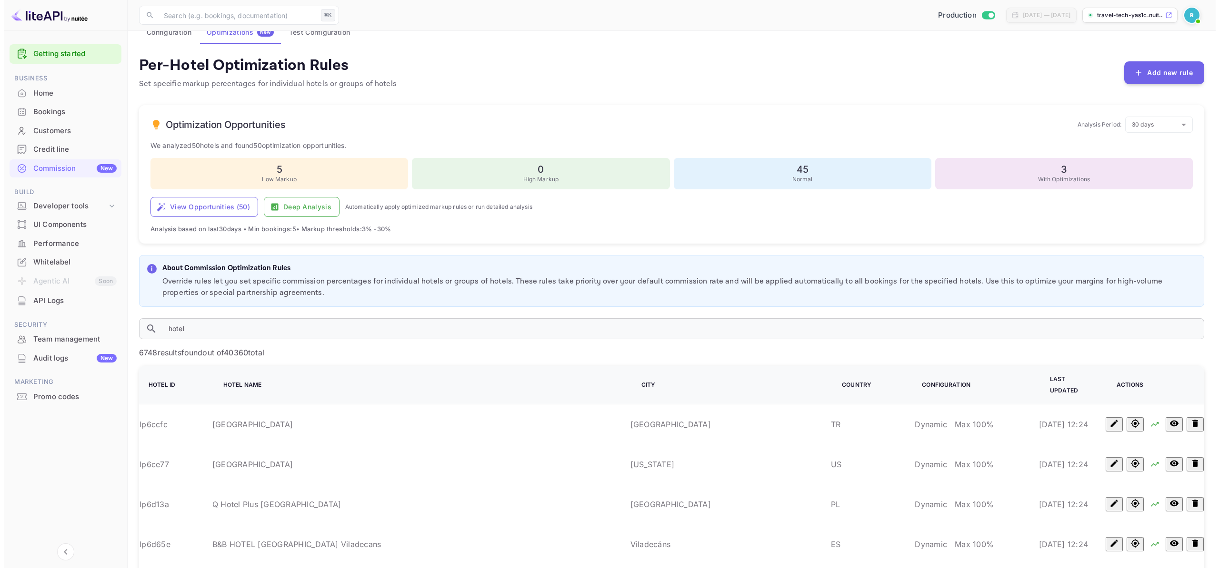
scroll to position [188, 0]
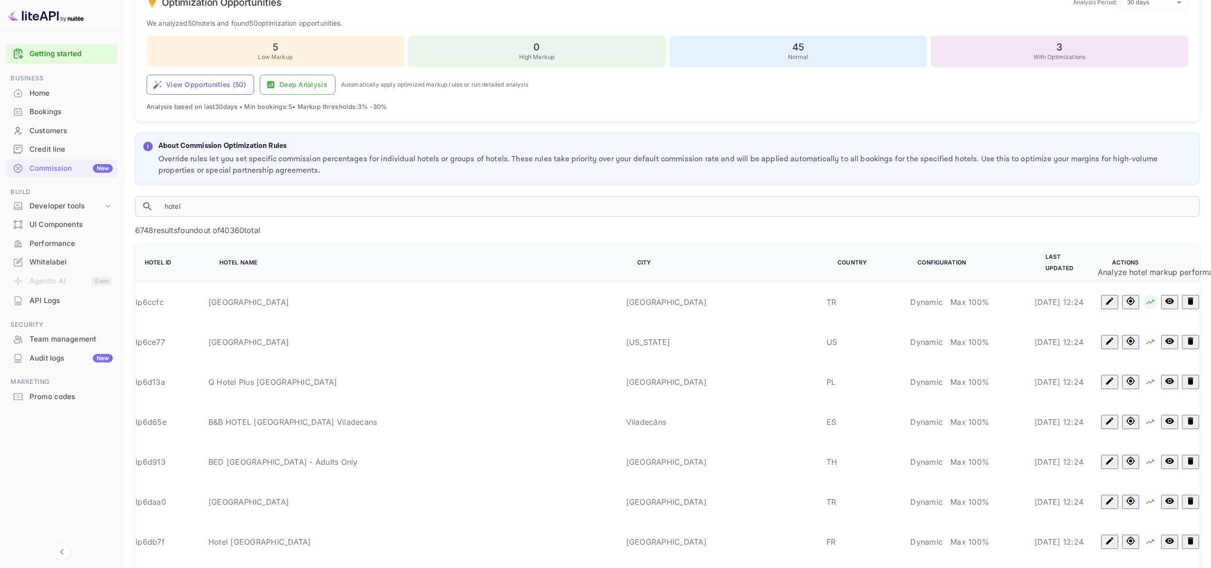
click at [1146, 297] on icon "Analyze hotel markup performance" at bounding box center [1151, 302] width 10 height 10
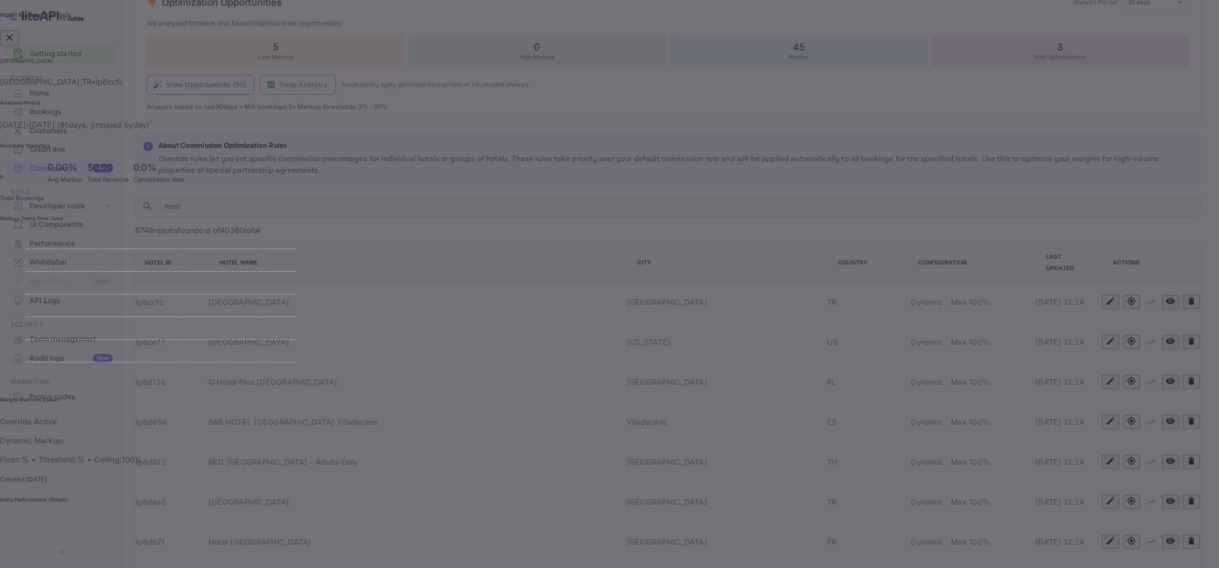
scroll to position [158, 310]
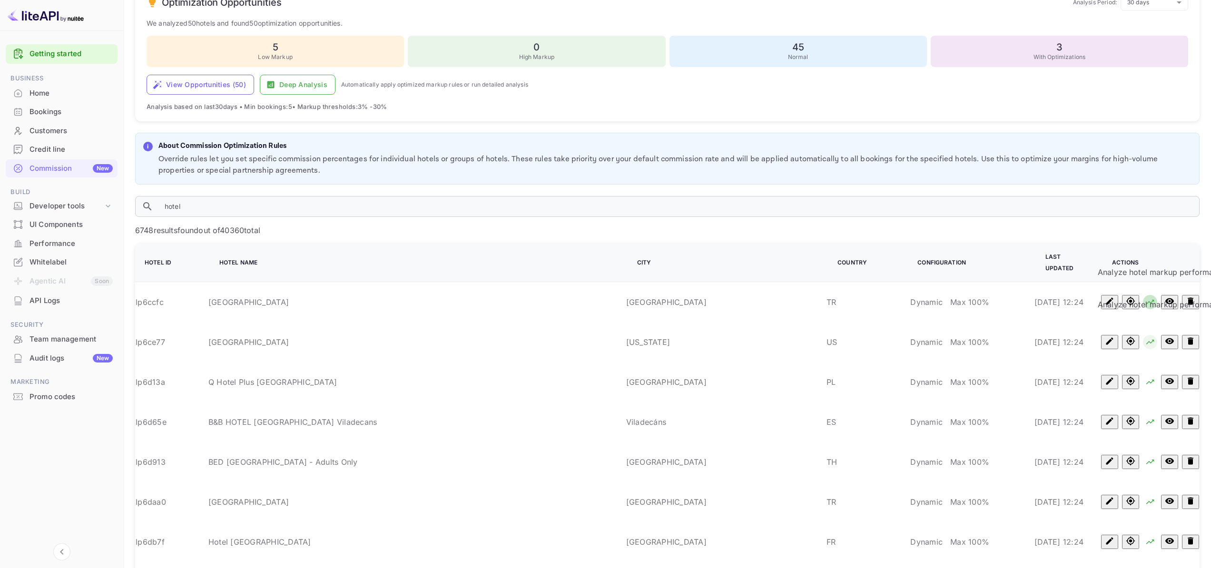
click at [1147, 337] on icon "Analyze hotel markup performance" at bounding box center [1151, 342] width 10 height 10
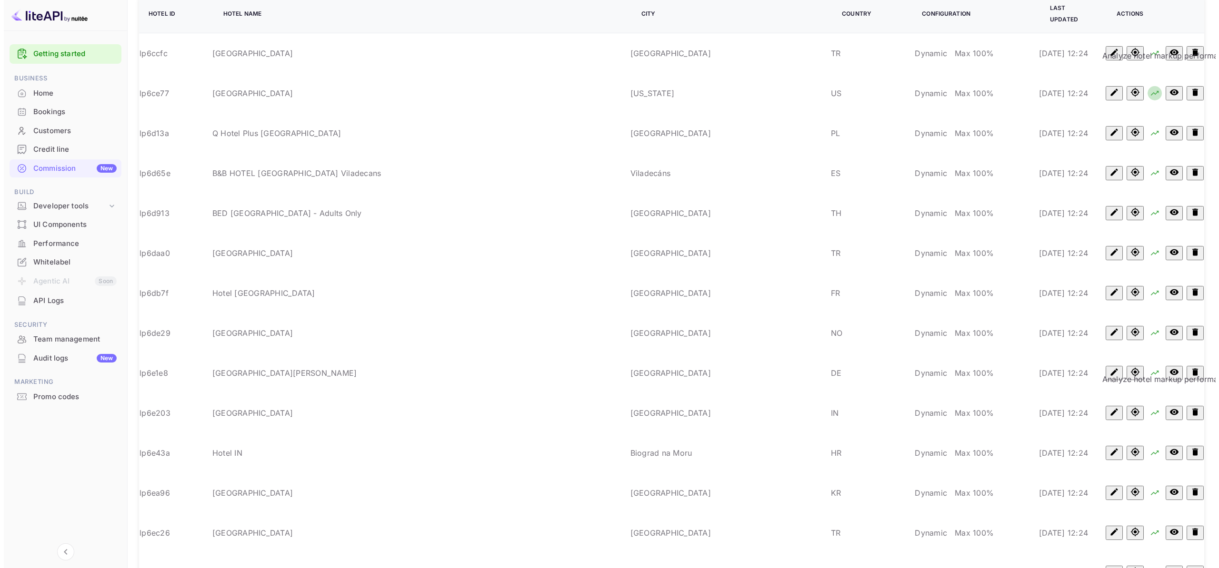
scroll to position [463, 0]
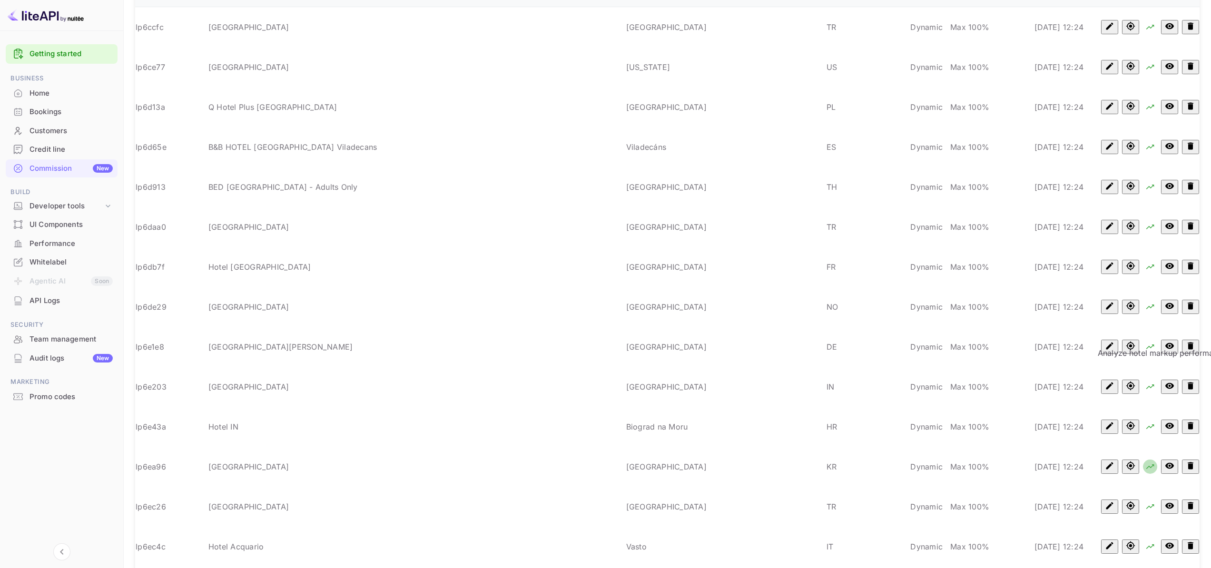
click at [1149, 462] on icon "Analyze hotel markup performance" at bounding box center [1151, 467] width 10 height 10
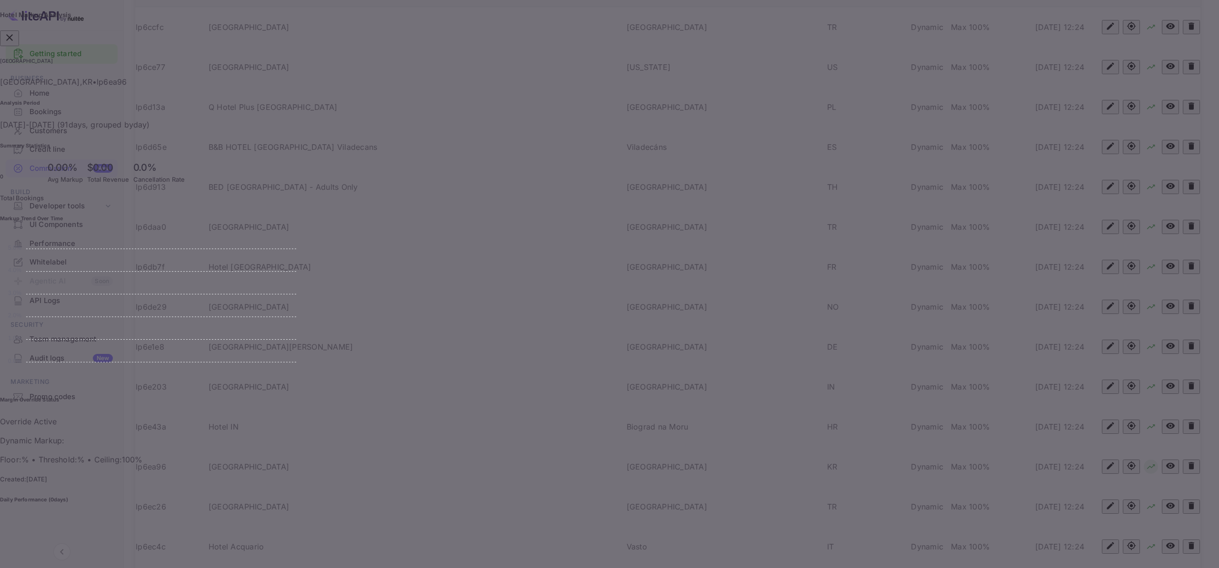
scroll to position [158, 310]
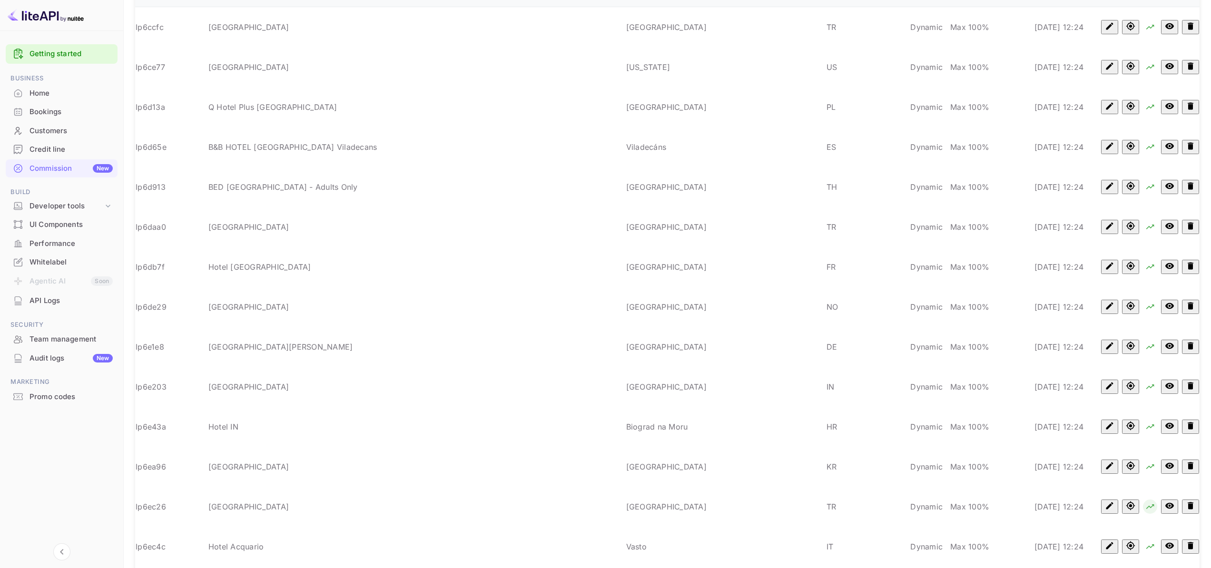
click at [1146, 502] on icon "Analyze hotel markup performance" at bounding box center [1151, 507] width 10 height 10
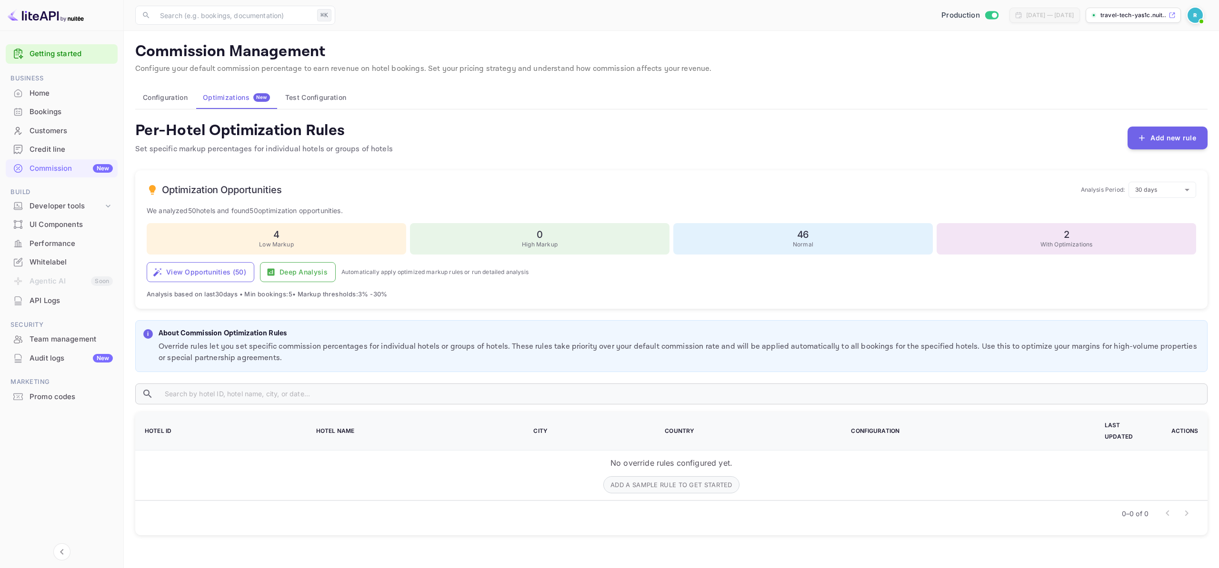
click at [228, 99] on div "Optimizations New" at bounding box center [236, 97] width 67 height 9
